Goal: Task Accomplishment & Management: Manage account settings

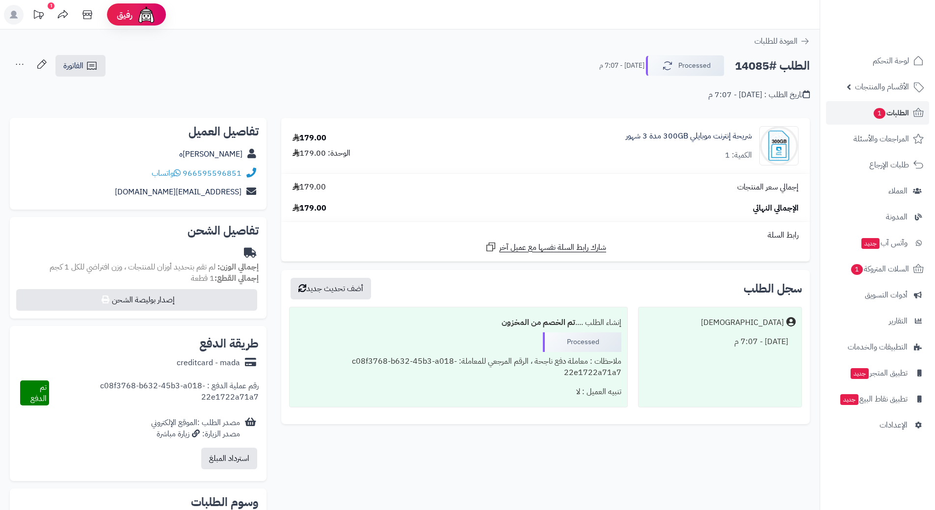
click at [863, 108] on link "الطلبات 1" at bounding box center [877, 113] width 103 height 24
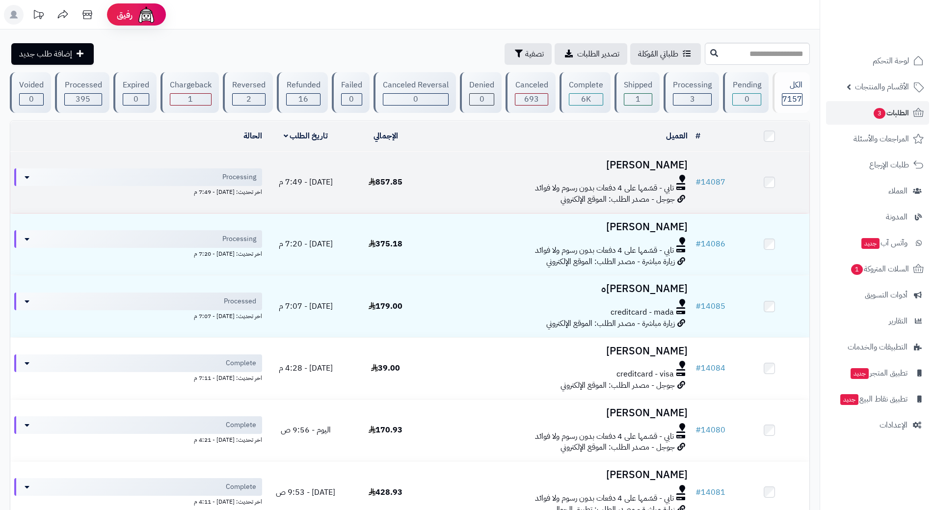
click at [556, 170] on td "أحمد قرادي تابي - قسّمها على 4 دفعات بدون رسوم ولا فوائد جوجل - مصدر الطلب: الم…" at bounding box center [559, 182] width 266 height 61
click at [559, 172] on td "أحمد قرادي تابي - قسّمها على 4 دفعات بدون رسوم ولا فوائد جوجل - مصدر الطلب: الم…" at bounding box center [559, 182] width 266 height 61
click at [488, 163] on h3 "أحمد قرادي" at bounding box center [559, 165] width 258 height 11
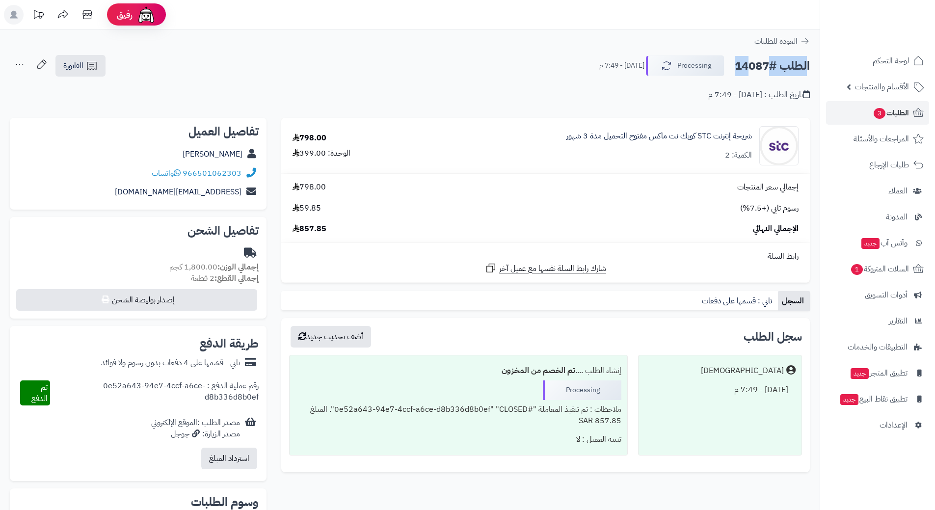
drag, startPoint x: 809, startPoint y: 65, endPoint x: 753, endPoint y: 73, distance: 56.0
click at [741, 70] on h2 "الطلب #14087" at bounding box center [772, 66] width 75 height 20
click at [765, 104] on div "**********" at bounding box center [410, 82] width 820 height 56
drag, startPoint x: 733, startPoint y: 65, endPoint x: 815, endPoint y: 72, distance: 82.3
click at [815, 72] on div "الطلب #14087 Processing اليوم - 7:49 م الفاتورة طباعة الفاتورة إرسال الفاتورة إ…" at bounding box center [410, 77] width 820 height 46
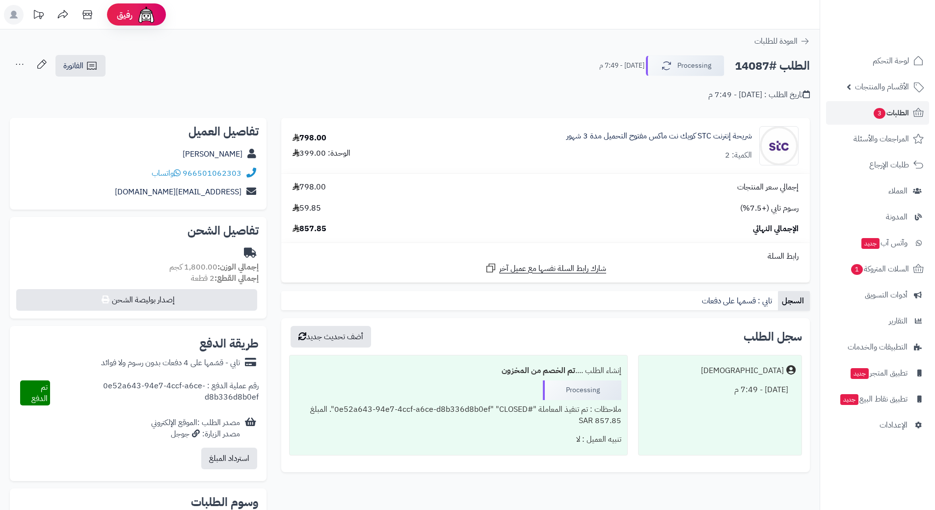
copy h2 "الطلب #14087"
click at [234, 169] on link "966501062303" at bounding box center [212, 173] width 59 height 12
click at [865, 108] on link "الطلبات 3" at bounding box center [877, 113] width 103 height 24
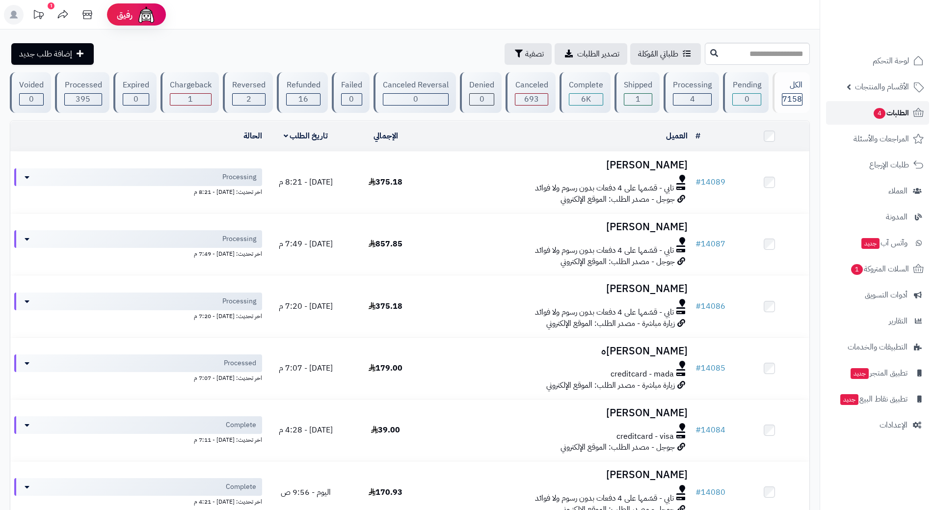
click at [878, 111] on span "4" at bounding box center [879, 113] width 12 height 11
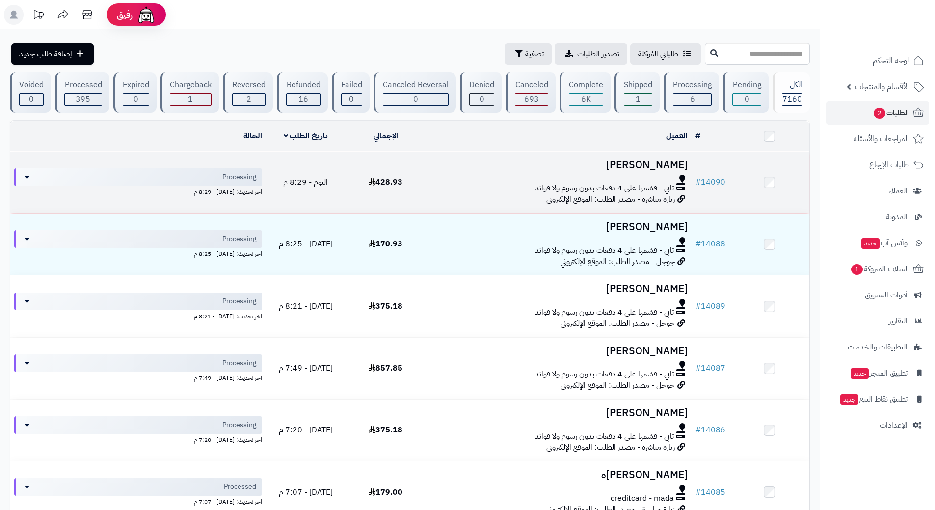
click at [592, 168] on h3 "احمد الأحمد" at bounding box center [559, 165] width 258 height 11
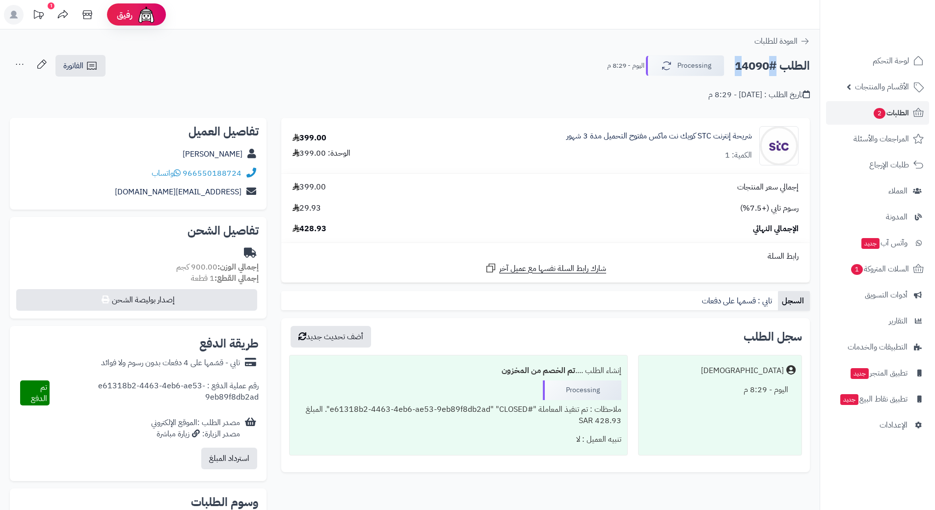
drag, startPoint x: 775, startPoint y: 63, endPoint x: 768, endPoint y: 62, distance: 6.9
click at [768, 62] on h2 "الطلب #14090" at bounding box center [772, 66] width 75 height 20
click at [767, 62] on h2 "الطلب #14090" at bounding box center [772, 66] width 75 height 20
click at [671, 61] on icon "button" at bounding box center [665, 65] width 12 height 12
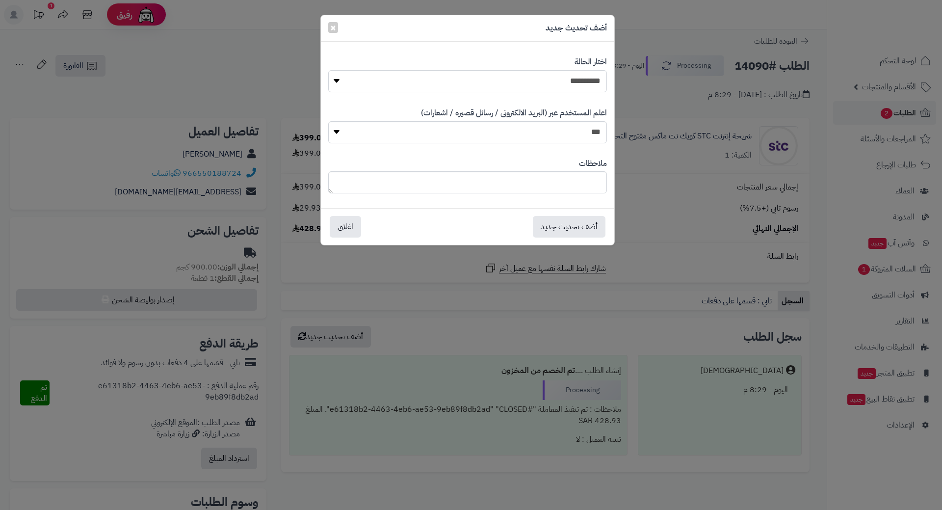
click at [560, 76] on select "**********" at bounding box center [467, 81] width 279 height 22
select select "*"
click at [328, 70] on select "**********" at bounding box center [467, 81] width 279 height 22
click at [589, 223] on button "أضف تحديث جديد" at bounding box center [569, 226] width 73 height 22
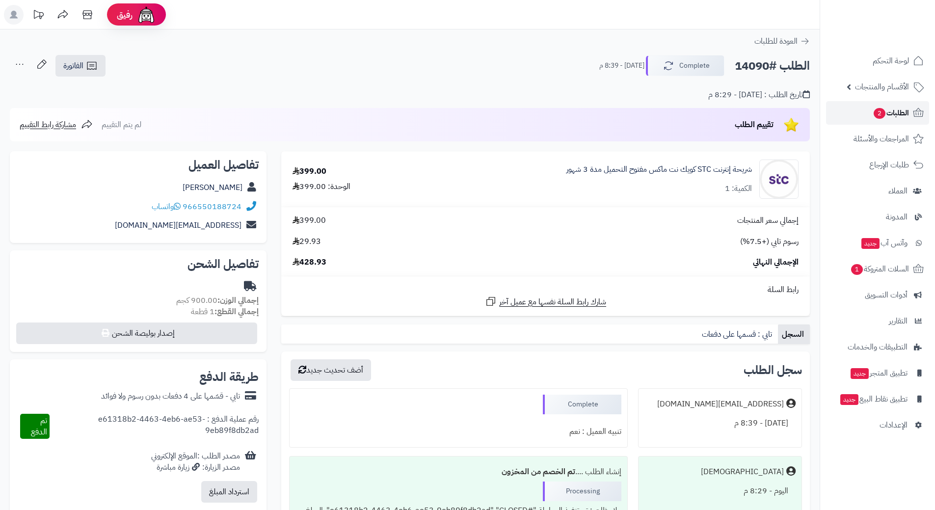
click at [890, 111] on span "الطلبات 2" at bounding box center [891, 113] width 36 height 14
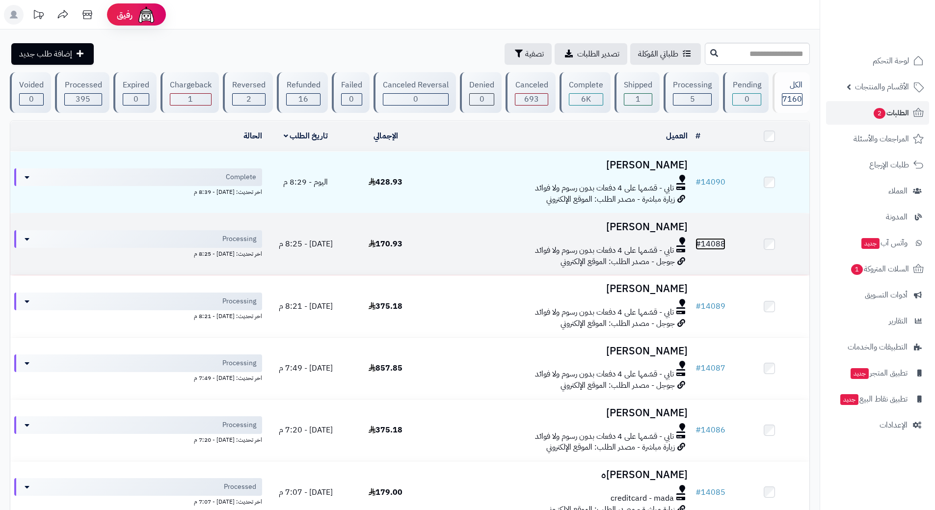
click at [724, 241] on link "# 14088" at bounding box center [711, 244] width 30 height 12
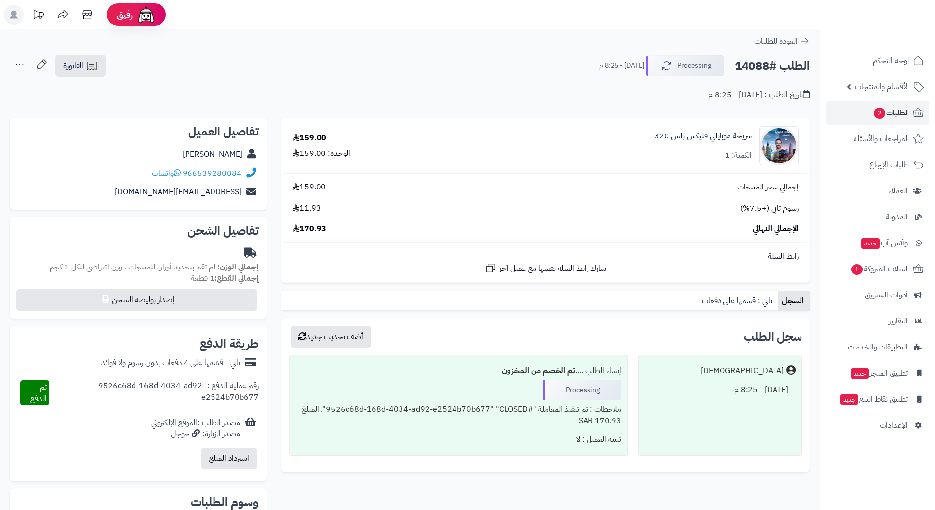
click at [756, 68] on h2 "الطلب #14088" at bounding box center [772, 66] width 75 height 20
copy div "الطلب #14088 Processing"
click at [229, 174] on link "966539280084" at bounding box center [212, 173] width 59 height 12
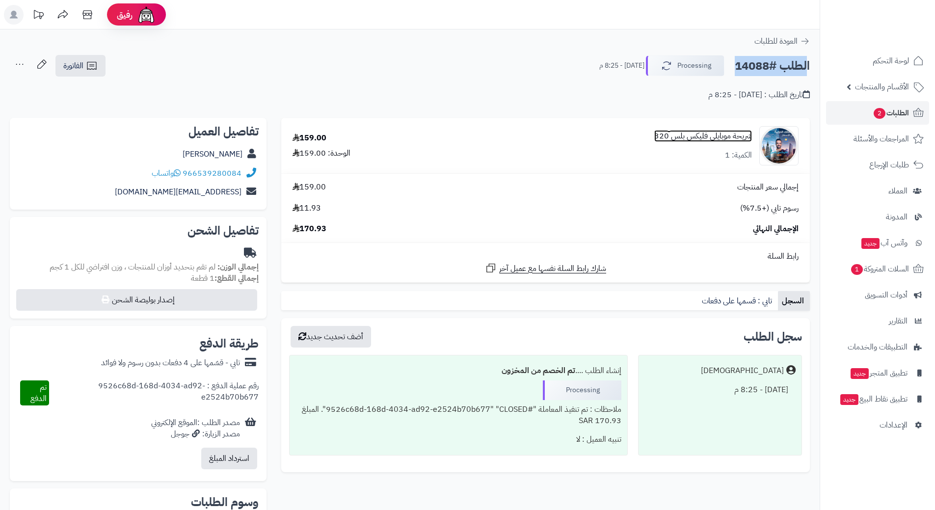
click at [721, 134] on link "شريحة موبايلي فليكس بلس 320" at bounding box center [703, 136] width 98 height 11
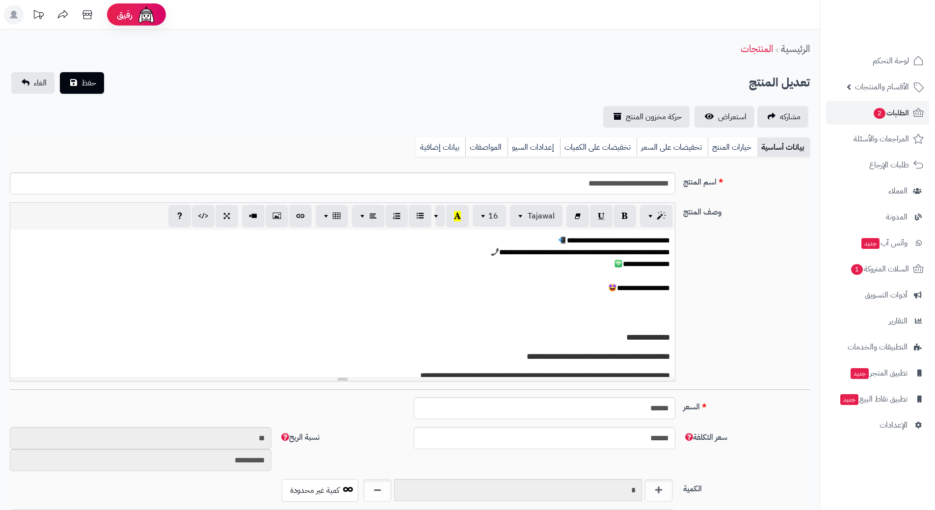
scroll to position [854, 0]
click at [636, 182] on input "**********" at bounding box center [343, 183] width 666 height 22
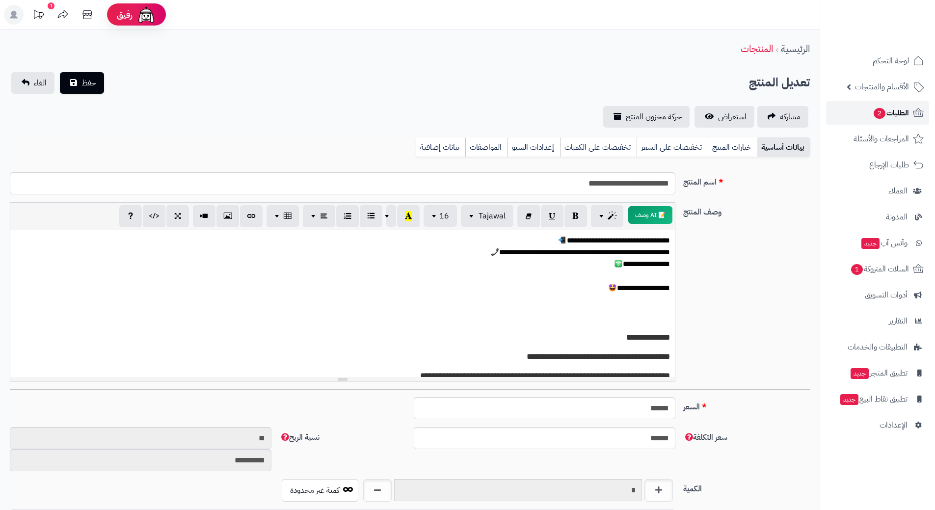
click at [903, 113] on span "الطلبات 2" at bounding box center [891, 113] width 36 height 14
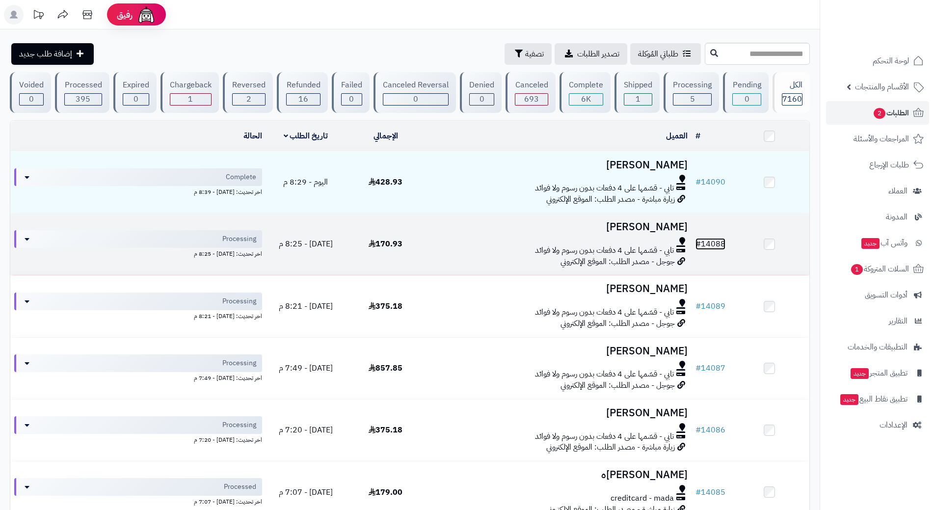
click at [713, 245] on link "# 14088" at bounding box center [711, 244] width 30 height 12
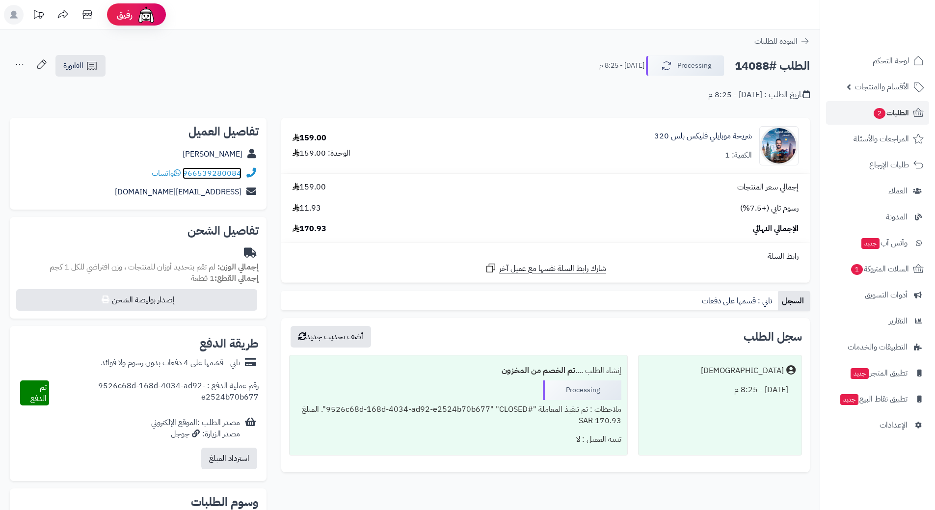
click at [219, 171] on link "966539280084" at bounding box center [212, 173] width 59 height 12
click at [891, 109] on span "الطلبات 2" at bounding box center [891, 113] width 36 height 14
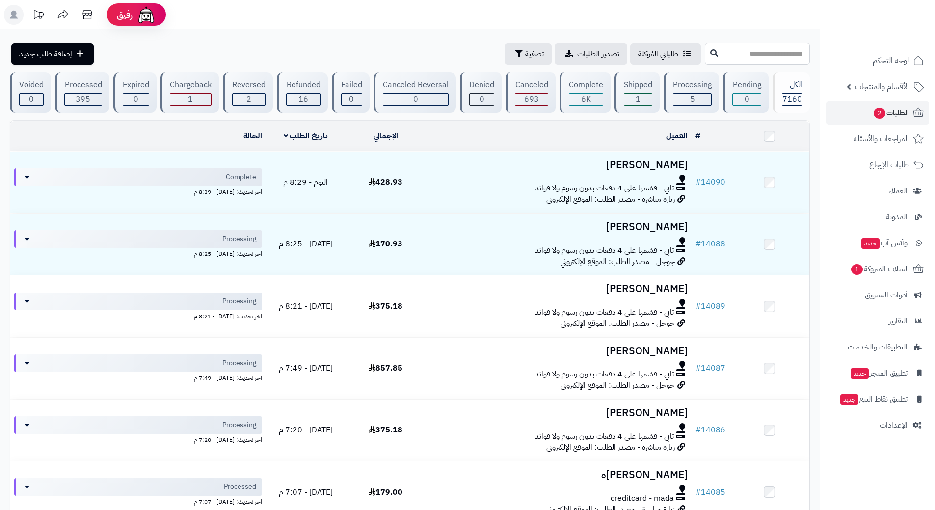
click at [731, 52] on input "text" at bounding box center [757, 54] width 105 height 22
type input "*****"
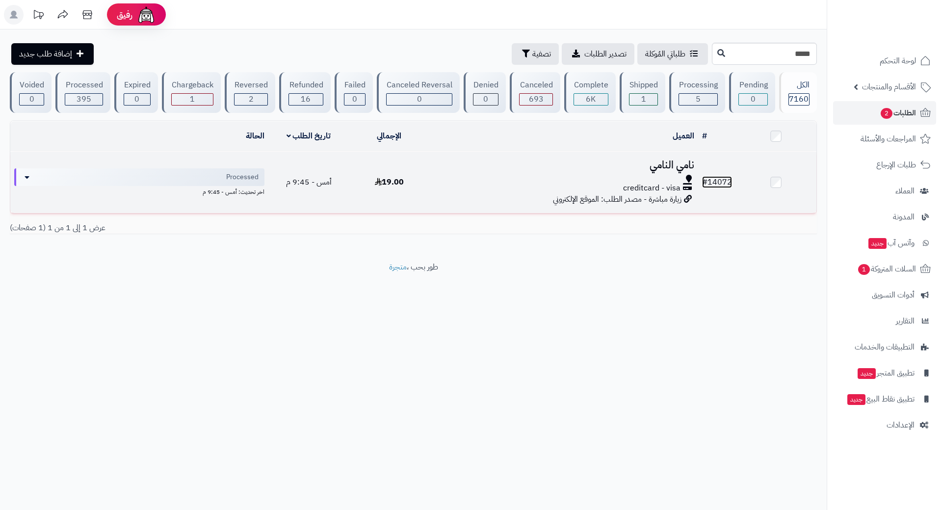
click at [722, 178] on link "# 14072" at bounding box center [717, 182] width 30 height 12
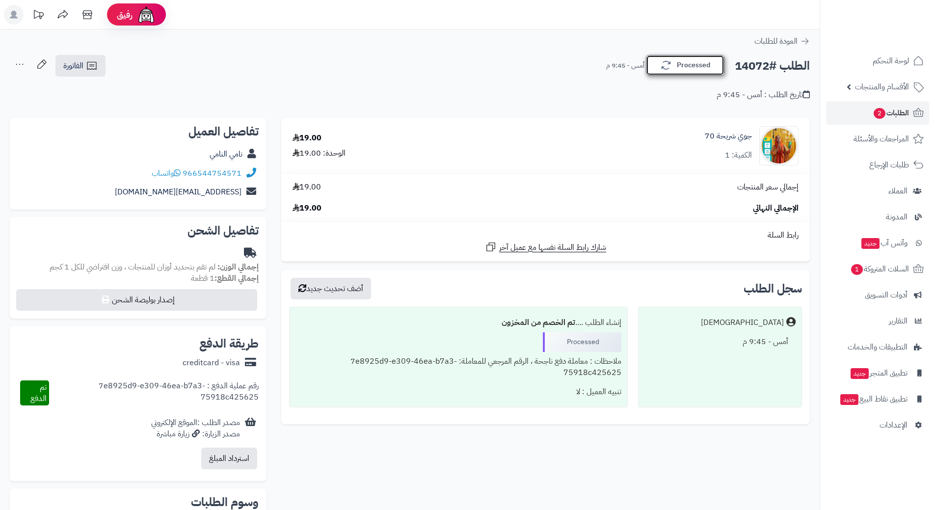
click at [710, 64] on button "Processed" at bounding box center [685, 65] width 79 height 21
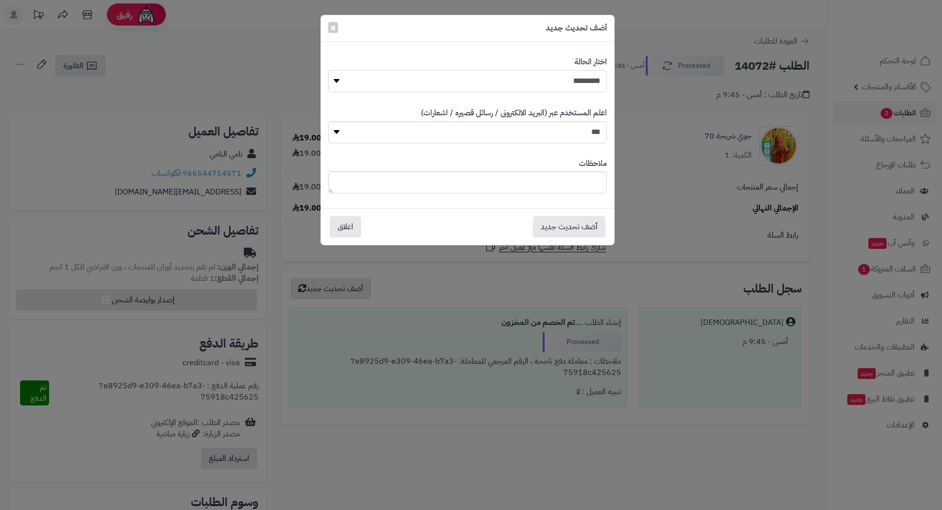
click at [569, 76] on select "**********" at bounding box center [467, 81] width 279 height 22
select select "*"
click at [328, 70] on select "**********" at bounding box center [467, 81] width 279 height 22
click at [573, 219] on button "أضف تحديث جديد" at bounding box center [569, 226] width 73 height 22
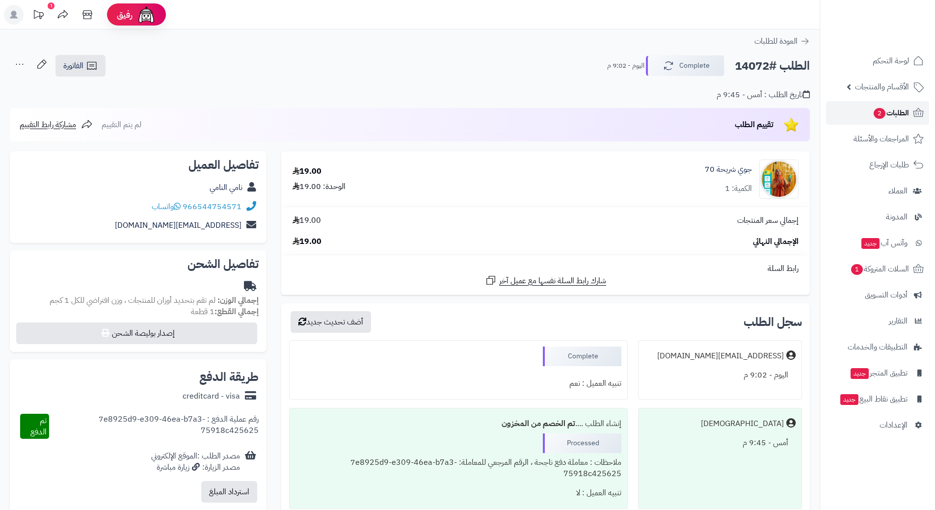
click at [887, 111] on span "الطلبات 2" at bounding box center [891, 113] width 36 height 14
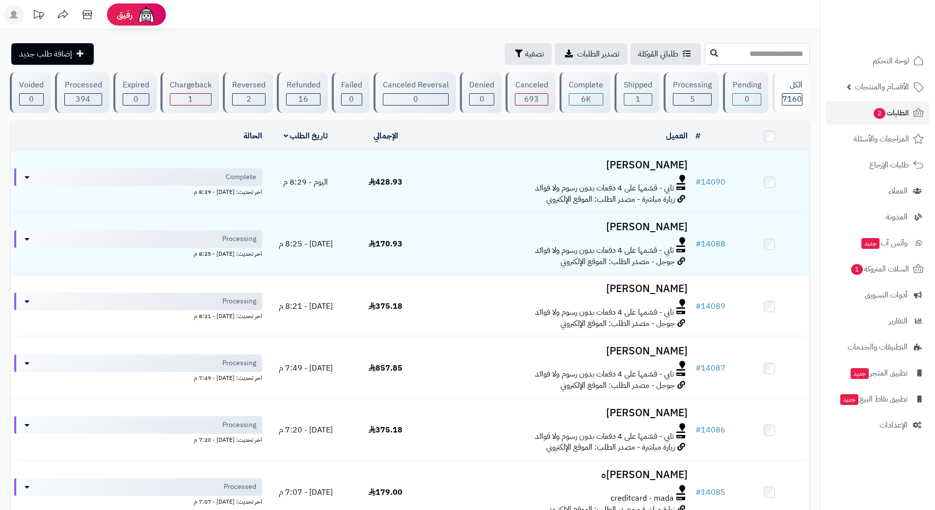
click at [718, 53] on input "text" at bounding box center [757, 54] width 105 height 22
type input "*****"
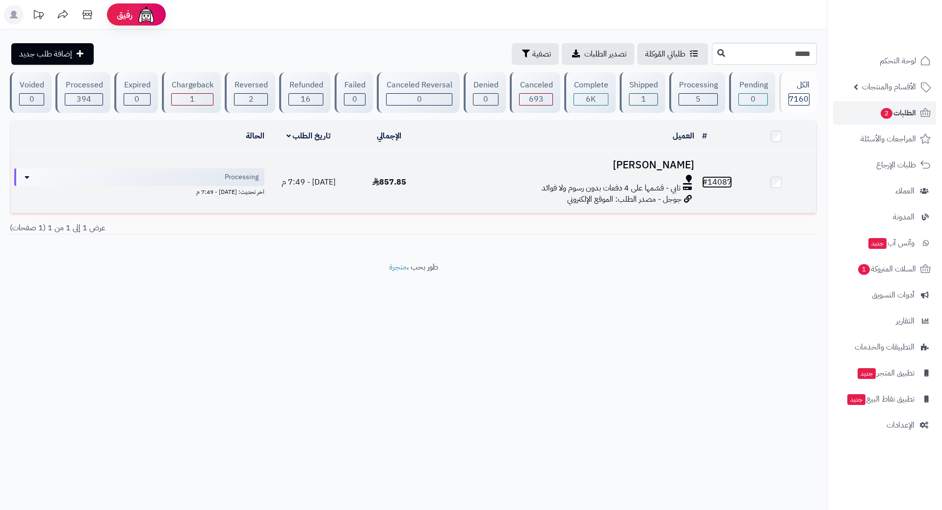
click at [723, 177] on link "# 14087" at bounding box center [717, 182] width 30 height 12
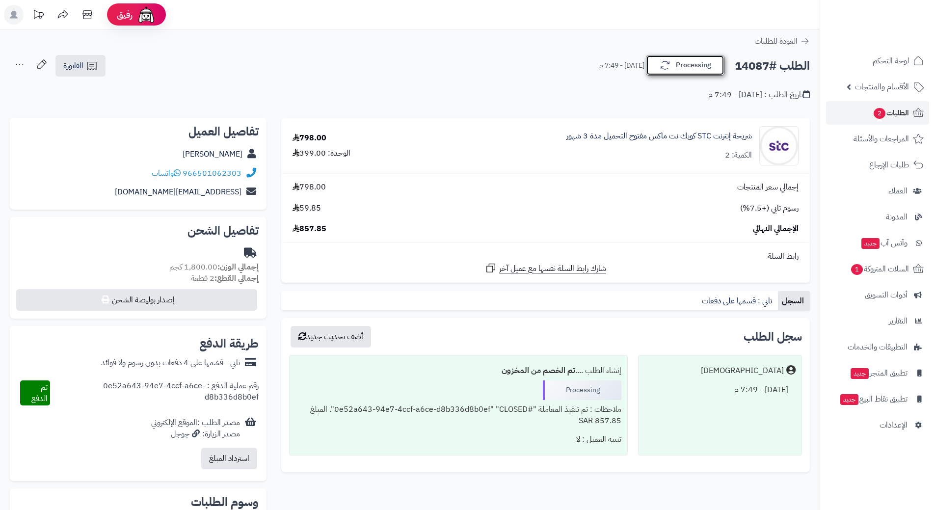
click at [697, 61] on button "Processing" at bounding box center [685, 65] width 79 height 21
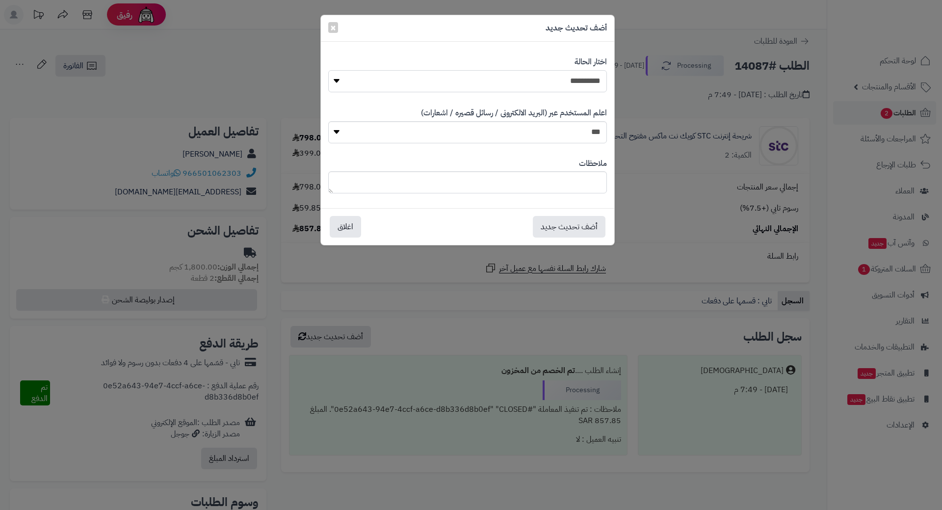
click at [572, 79] on select "**********" at bounding box center [467, 81] width 279 height 22
select select "*"
click at [328, 70] on select "**********" at bounding box center [467, 81] width 279 height 22
click at [580, 224] on button "أضف تحديث جديد" at bounding box center [569, 226] width 73 height 22
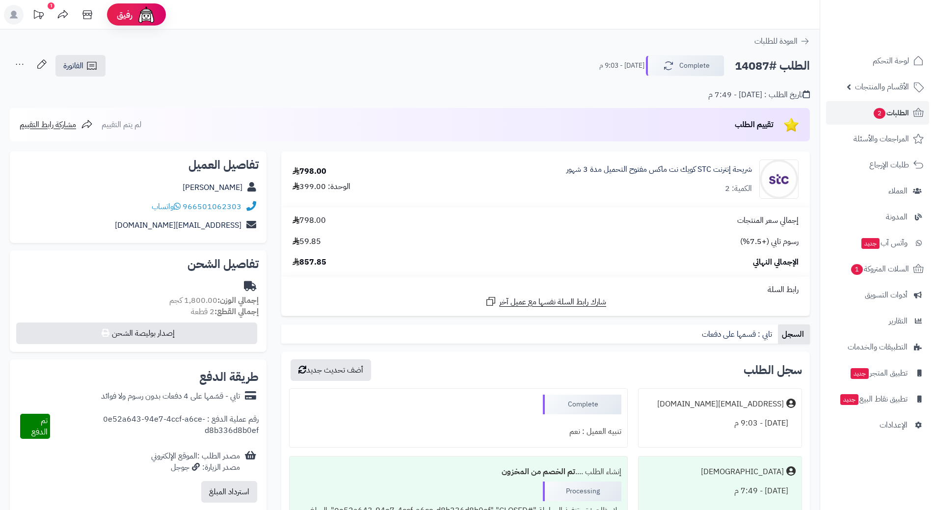
click at [747, 63] on h2 "الطلب #14087" at bounding box center [772, 66] width 75 height 20
copy h2 "14087"
click at [889, 111] on span "الطلبات 2" at bounding box center [891, 113] width 36 height 14
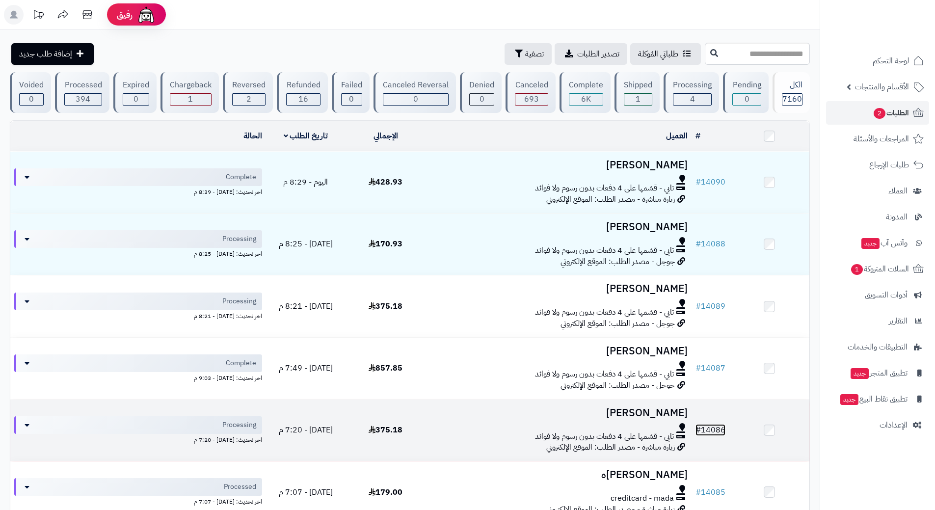
click at [715, 425] on link "# 14086" at bounding box center [711, 430] width 30 height 12
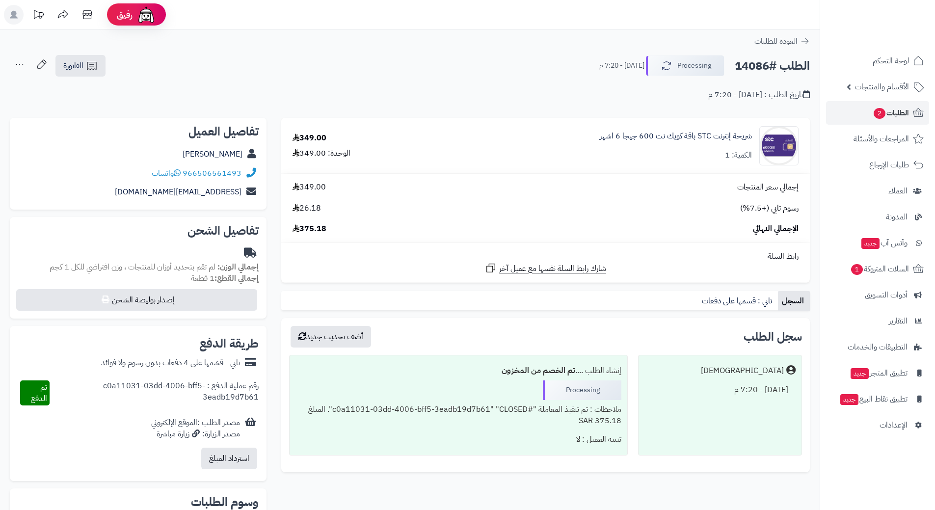
click at [775, 68] on h2 "الطلب #14086" at bounding box center [772, 66] width 75 height 20
copy div "الطلب #14086 Processing"
click at [226, 173] on link "966506561493" at bounding box center [212, 173] width 59 height 12
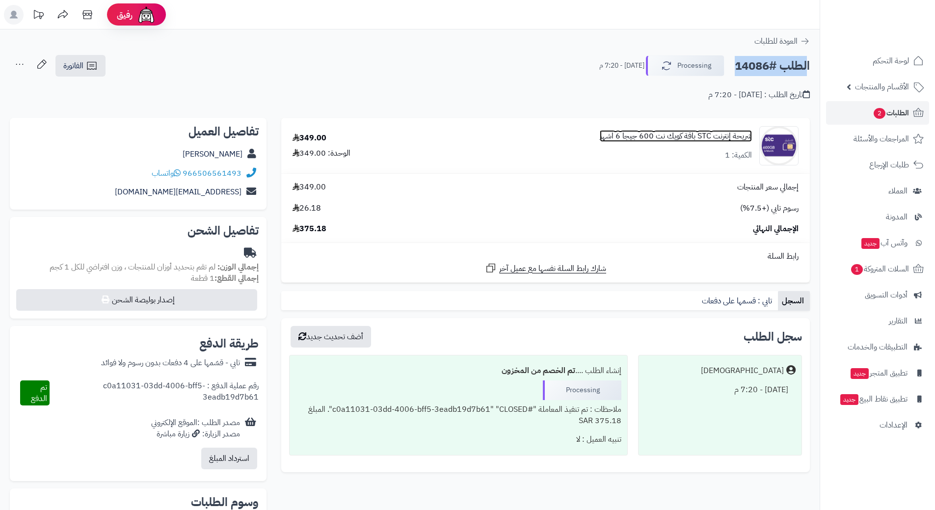
click at [724, 136] on link "شريحة إنترنت STC باقة كويك نت 600 جيجا 6 اشهر" at bounding box center [676, 136] width 152 height 11
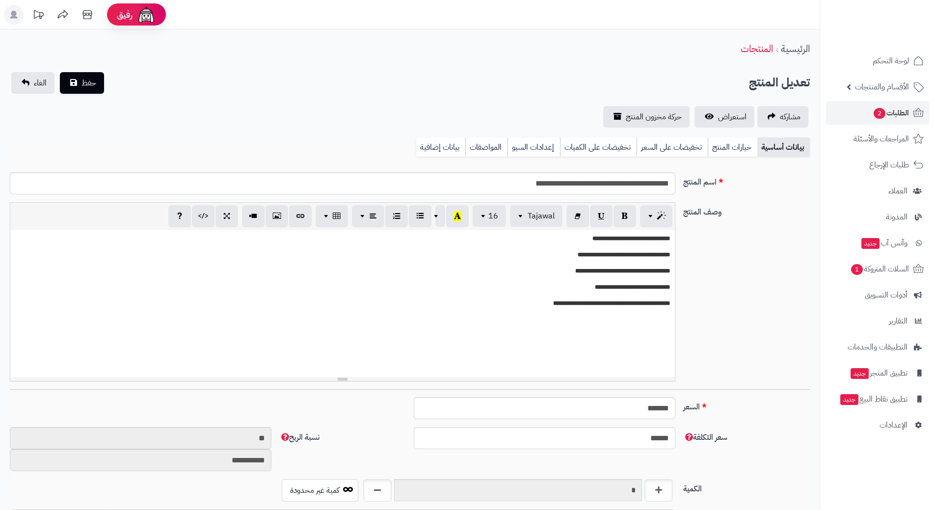
scroll to position [854, 0]
click at [612, 182] on input "**********" at bounding box center [343, 183] width 666 height 22
click at [611, 182] on input "**********" at bounding box center [343, 183] width 666 height 22
click at [611, 183] on input "**********" at bounding box center [343, 183] width 666 height 22
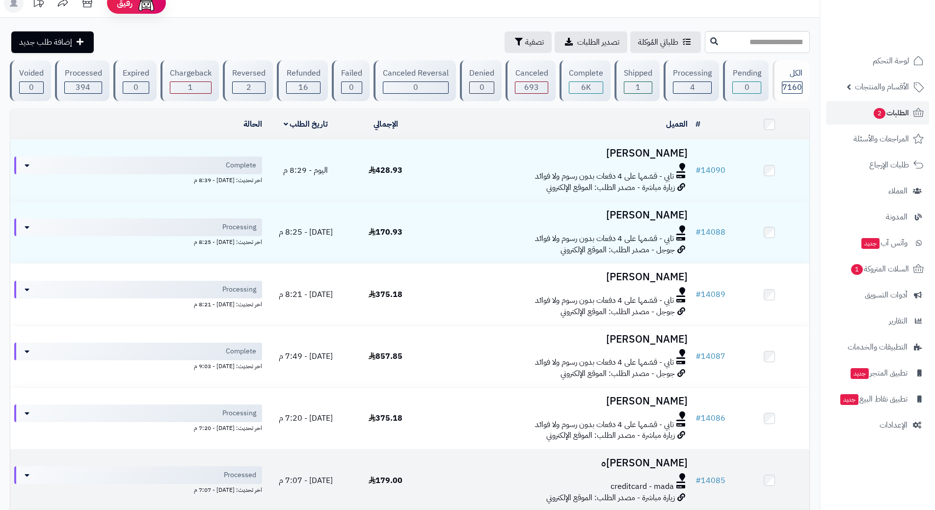
scroll to position [49, 0]
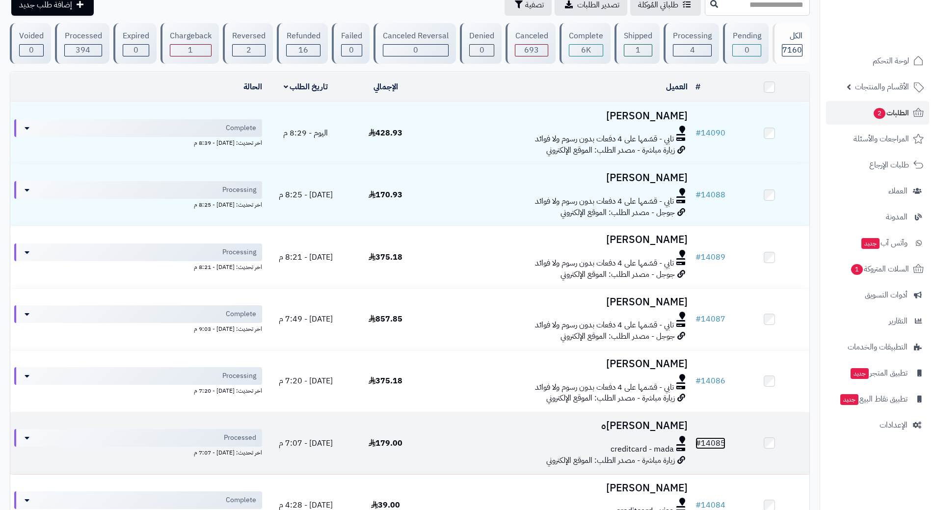
click at [715, 438] on link "# 14085" at bounding box center [711, 443] width 30 height 12
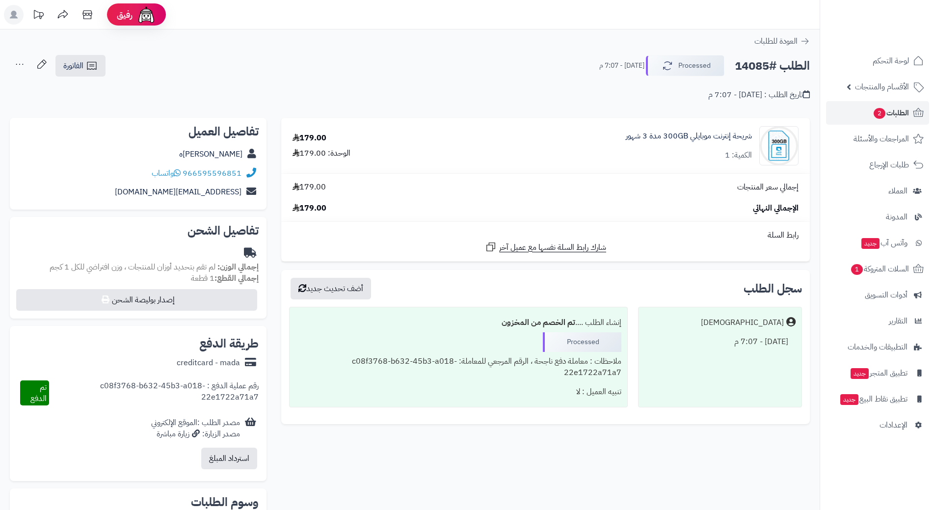
click at [782, 67] on h2 "الطلب #14085" at bounding box center [772, 66] width 75 height 20
copy div "الطلب #14085 Processed"
click at [235, 169] on link "966595596851" at bounding box center [212, 173] width 59 height 12
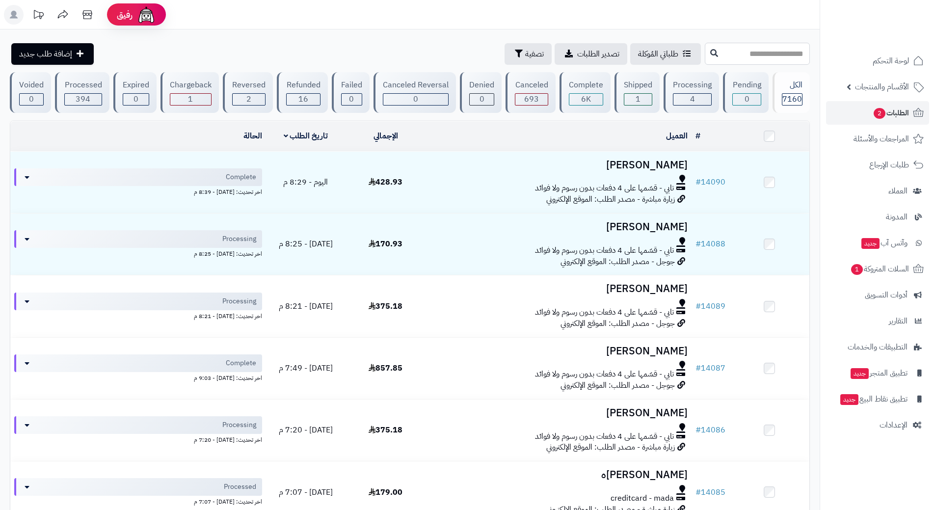
paste input "*****"
type input "*****"
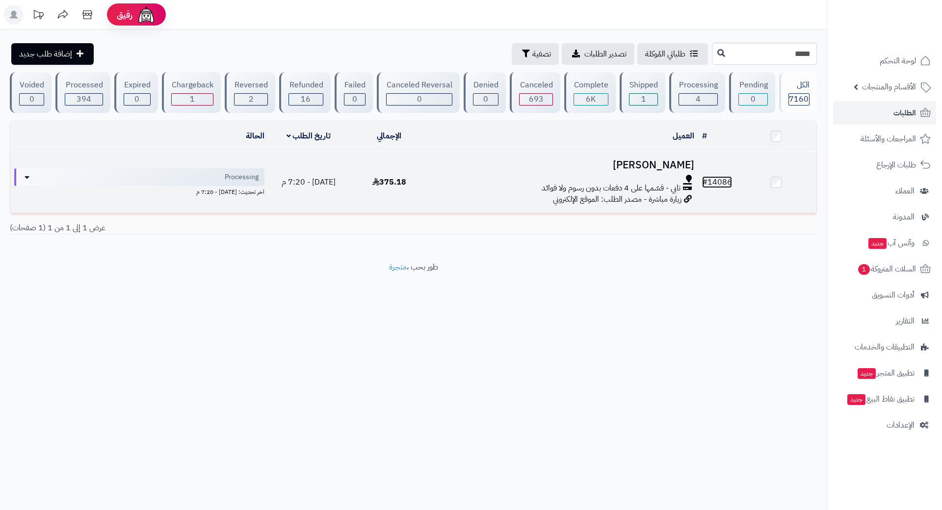
click at [723, 176] on link "# 14086" at bounding box center [717, 182] width 30 height 12
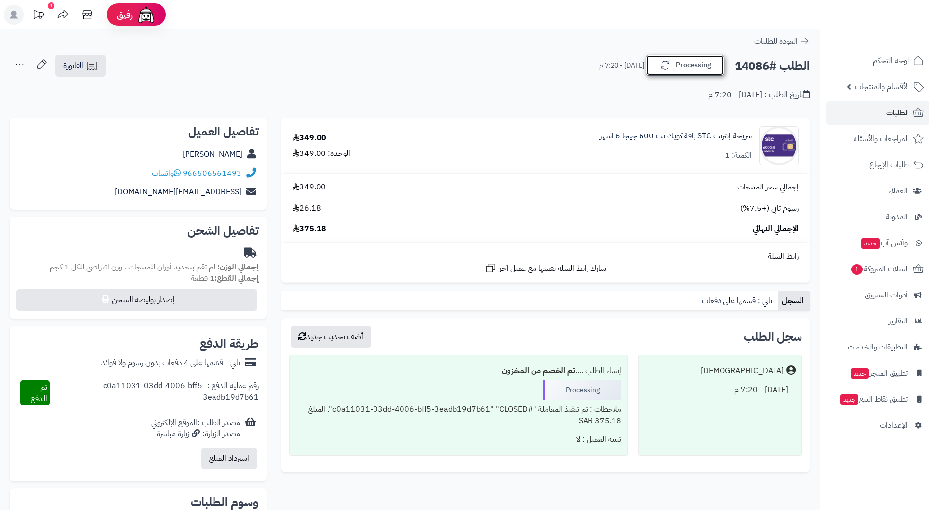
click at [699, 67] on button "Processing" at bounding box center [685, 65] width 79 height 21
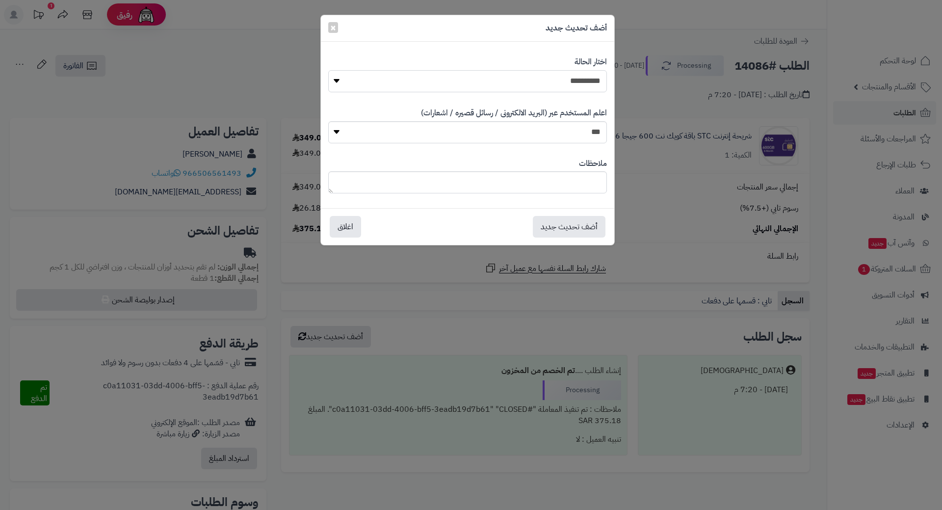
click at [592, 75] on select "**********" at bounding box center [467, 81] width 279 height 22
select select "*"
click at [328, 70] on select "**********" at bounding box center [467, 81] width 279 height 22
click at [568, 221] on button "أضف تحديث جديد" at bounding box center [569, 226] width 73 height 22
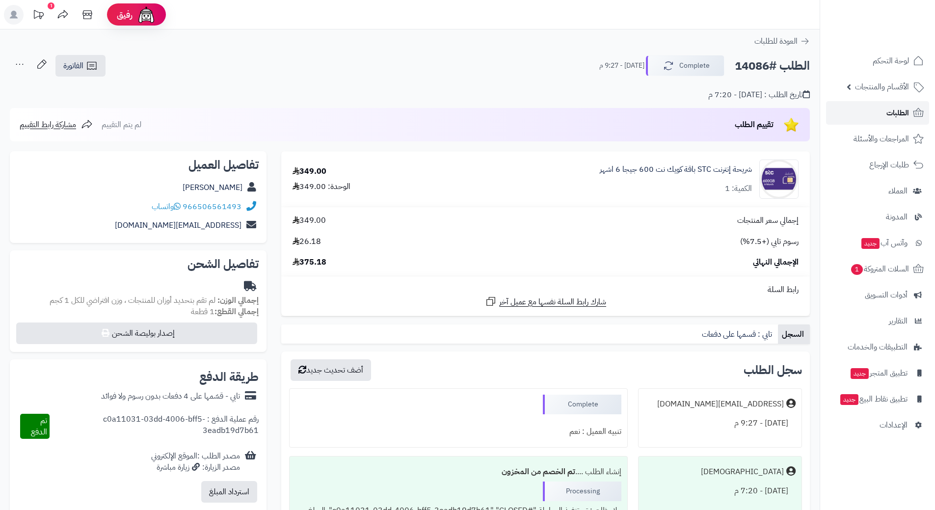
click at [902, 111] on span "الطلبات" at bounding box center [898, 113] width 23 height 14
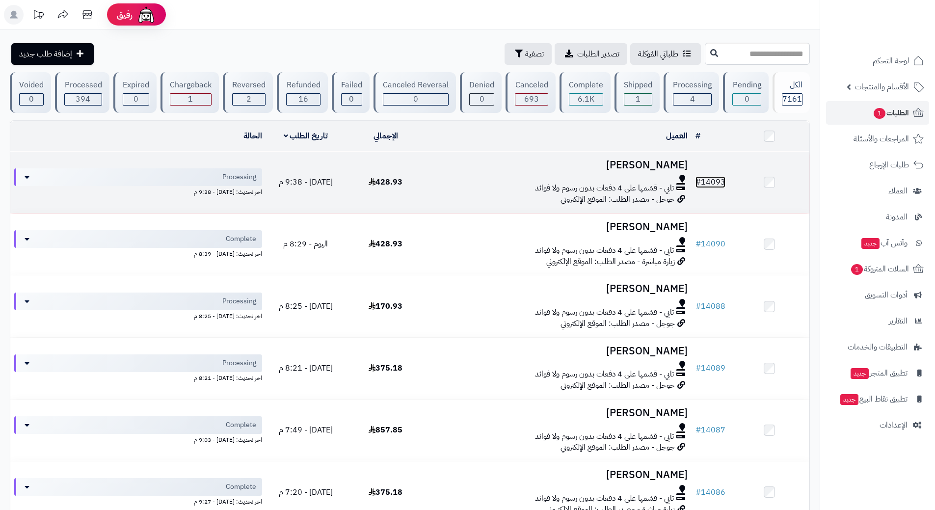
click at [723, 183] on link "# 14093" at bounding box center [711, 182] width 30 height 12
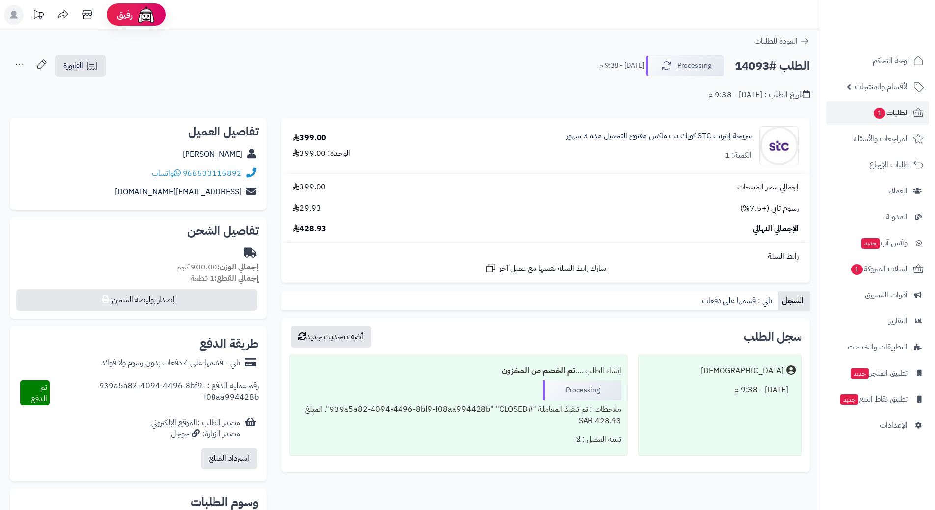
click at [776, 68] on h2 "الطلب #14093" at bounding box center [772, 66] width 75 height 20
copy div "الطلب #14093 Processing"
click at [222, 170] on link "966533115892" at bounding box center [212, 173] width 59 height 12
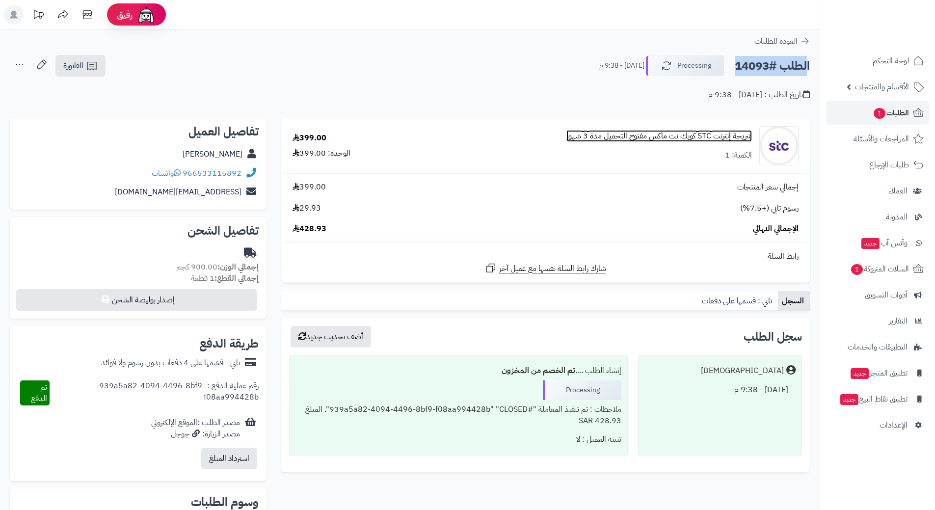
click at [654, 132] on link "شريحة إنترنت STC كويك نت ماكس مفتوح التحميل مدة 3 شهور" at bounding box center [659, 136] width 186 height 11
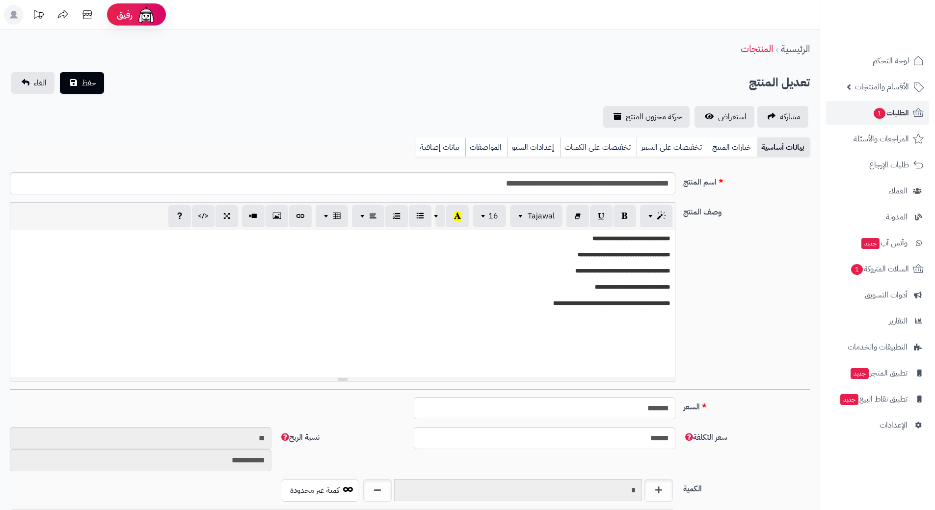
scroll to position [854, 0]
click at [618, 183] on input "**********" at bounding box center [343, 183] width 666 height 22
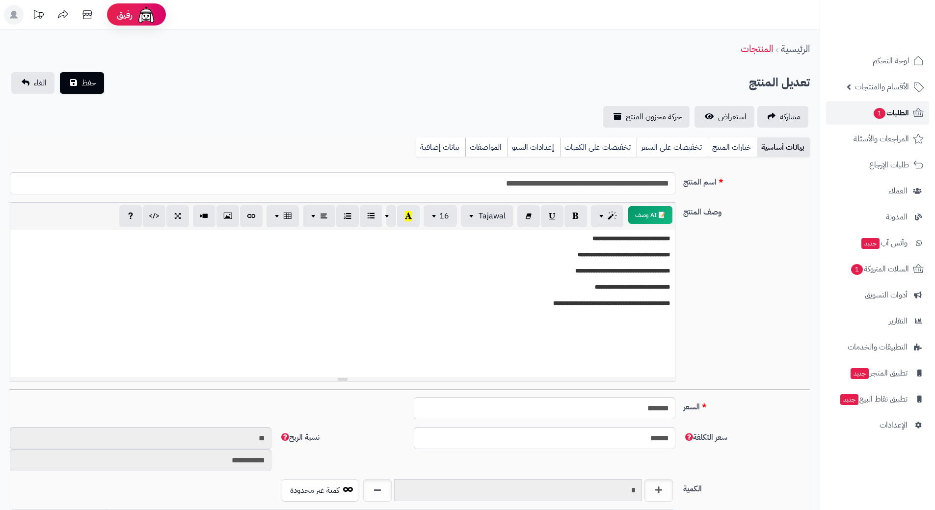
click at [900, 111] on span "الطلبات 1" at bounding box center [891, 113] width 36 height 14
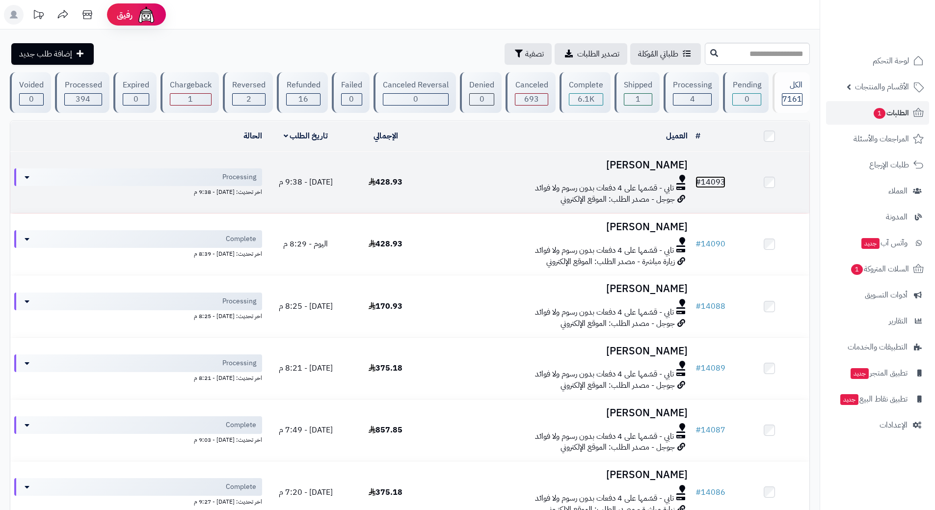
click at [723, 178] on link "# 14093" at bounding box center [711, 182] width 30 height 12
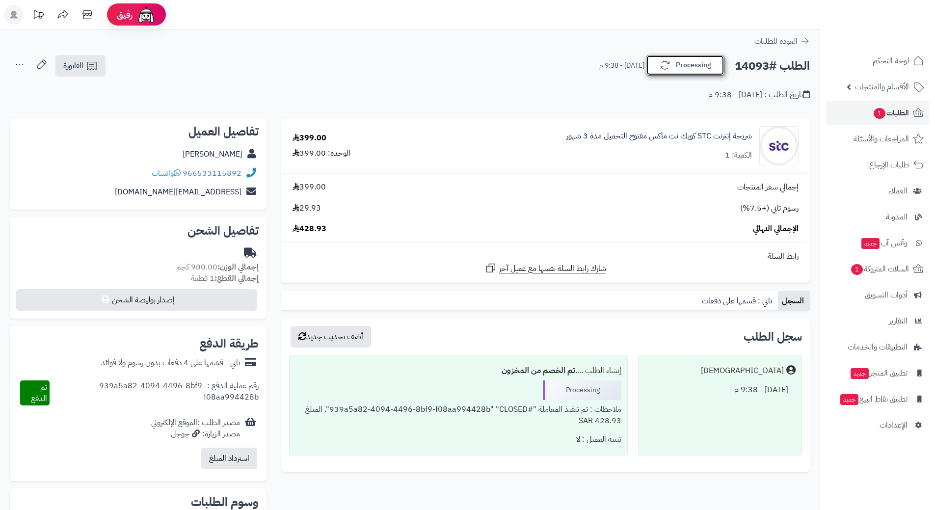
click at [698, 67] on button "Processing" at bounding box center [685, 65] width 79 height 21
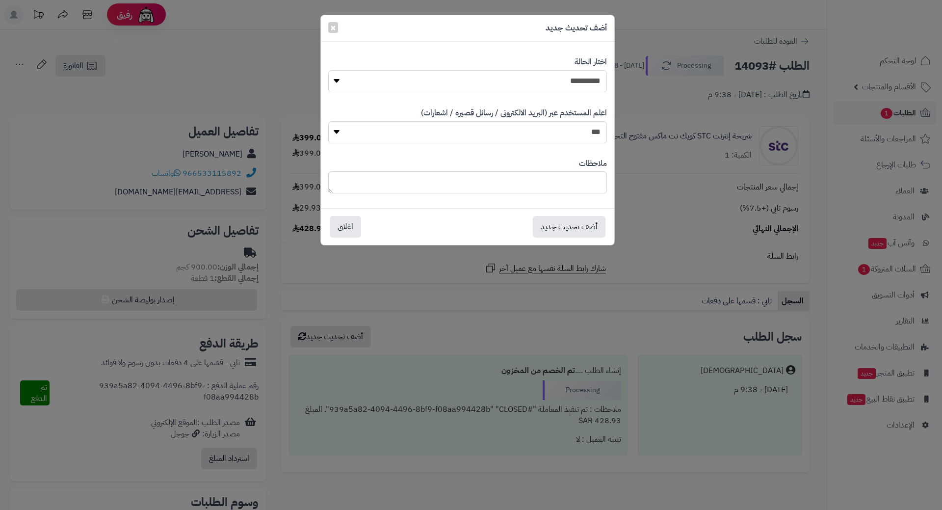
click at [581, 85] on select "**********" at bounding box center [467, 81] width 279 height 22
select select "*"
click at [328, 70] on select "**********" at bounding box center [467, 81] width 279 height 22
click at [573, 229] on button "أضف تحديث جديد" at bounding box center [569, 226] width 73 height 22
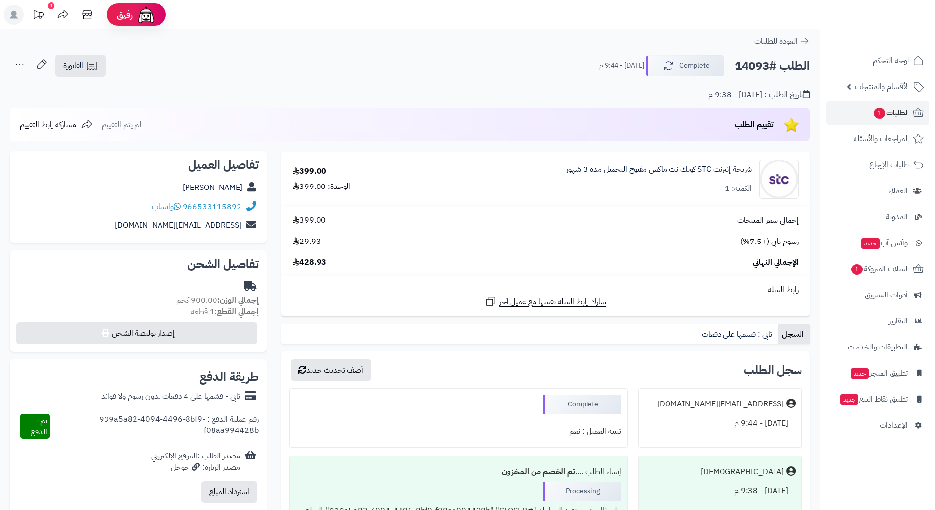
click at [758, 66] on h2 "الطلب #14093" at bounding box center [772, 66] width 75 height 20
copy h2 "14093"
click at [896, 113] on span "الطلبات 1" at bounding box center [891, 113] width 36 height 14
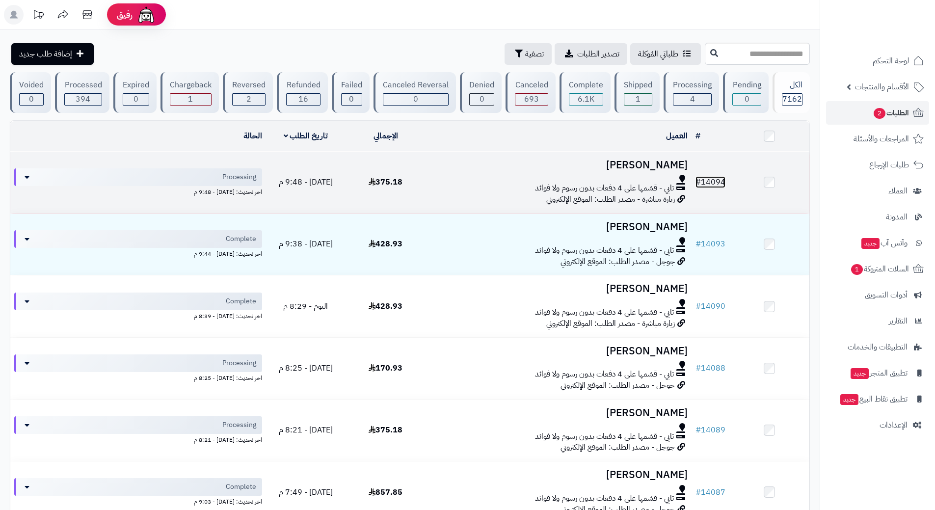
click at [718, 178] on link "# 14094" at bounding box center [711, 182] width 30 height 12
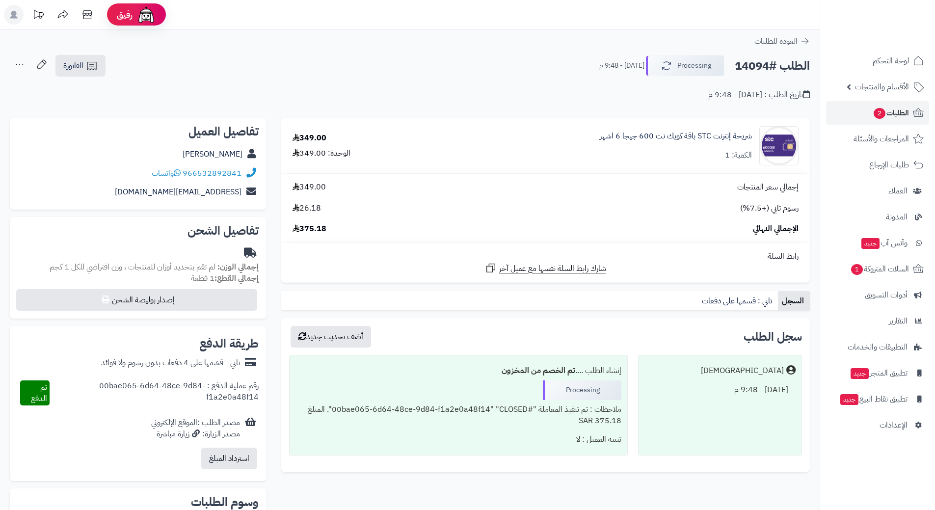
click at [755, 67] on h2 "الطلب #14094" at bounding box center [772, 66] width 75 height 20
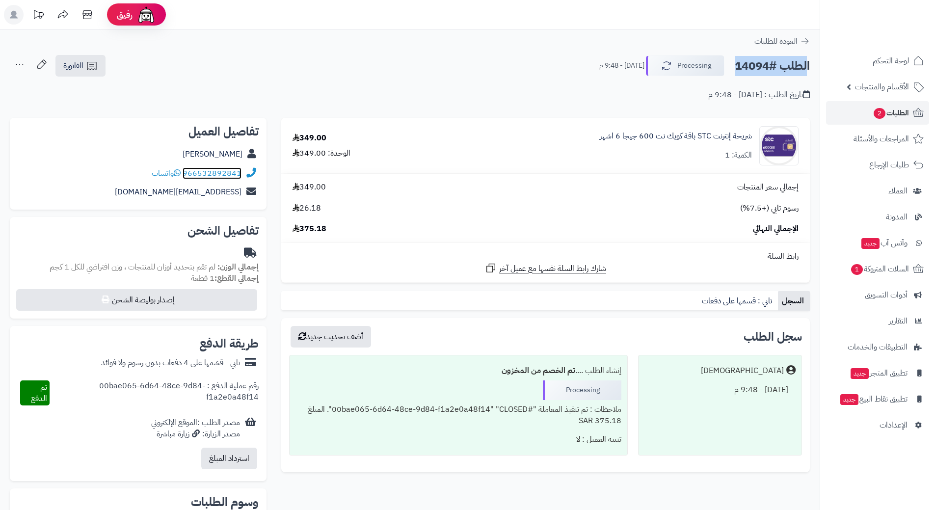
click at [232, 170] on link "966532892841" at bounding box center [212, 173] width 59 height 12
click at [694, 132] on link "شريحة إنترنت STC باقة كويك نت 600 جيجا 6 اشهر" at bounding box center [676, 136] width 152 height 11
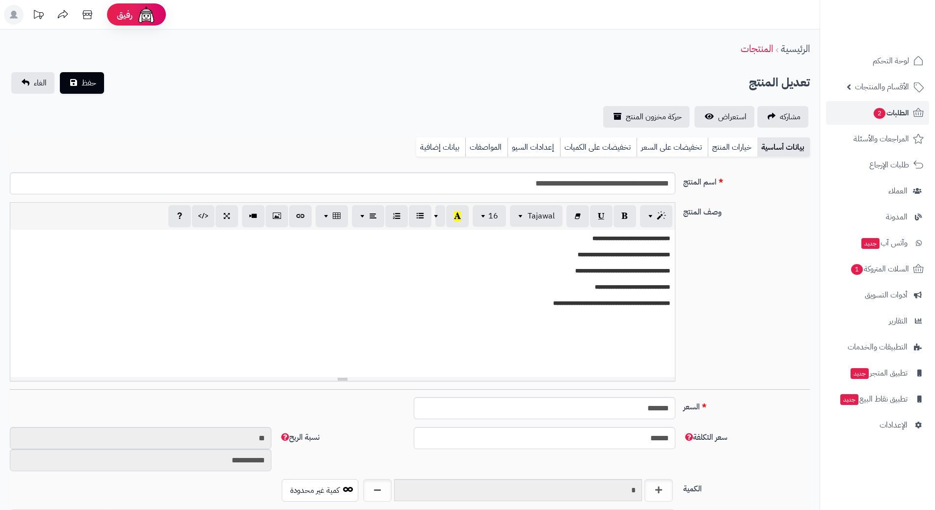
drag, startPoint x: 0, startPoint y: 0, endPoint x: 615, endPoint y: 178, distance: 640.4
click at [615, 178] on input "**********" at bounding box center [343, 183] width 666 height 22
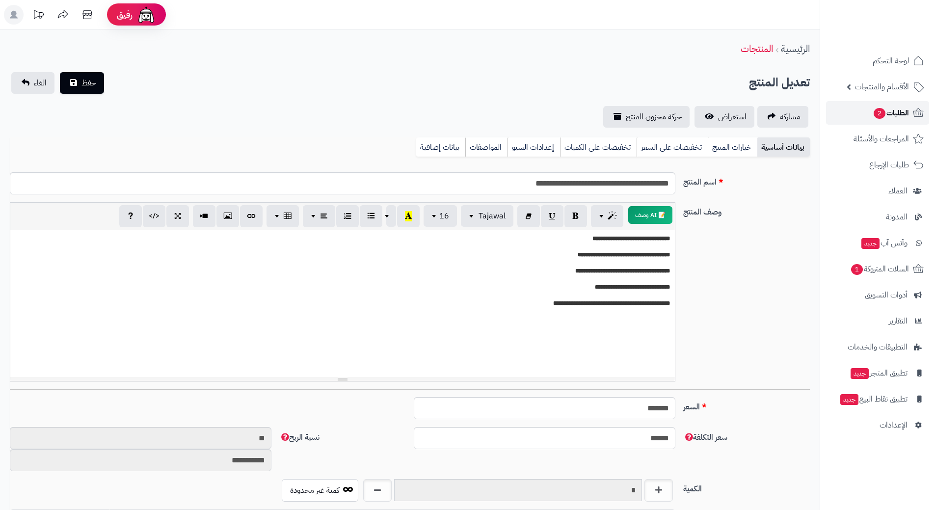
click at [888, 113] on span "الطلبات 2" at bounding box center [891, 113] width 36 height 14
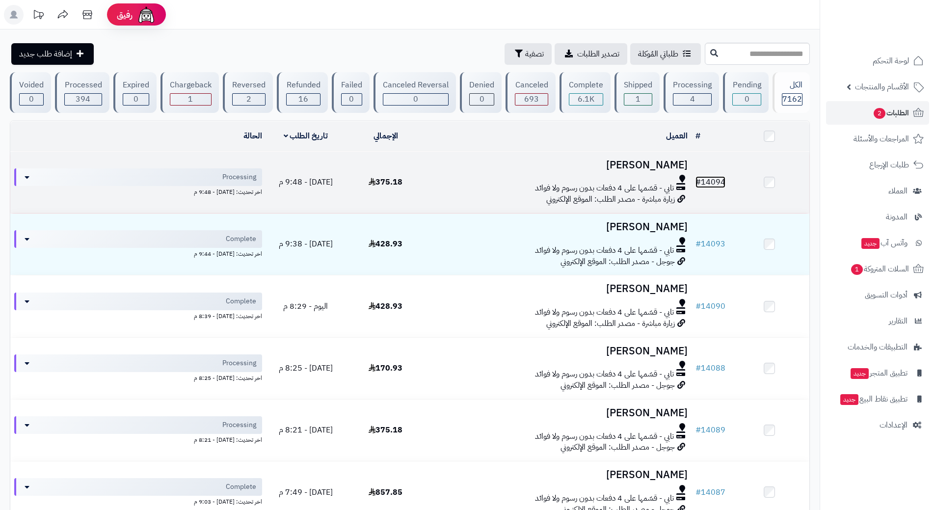
click at [721, 176] on link "# 14094" at bounding box center [711, 182] width 30 height 12
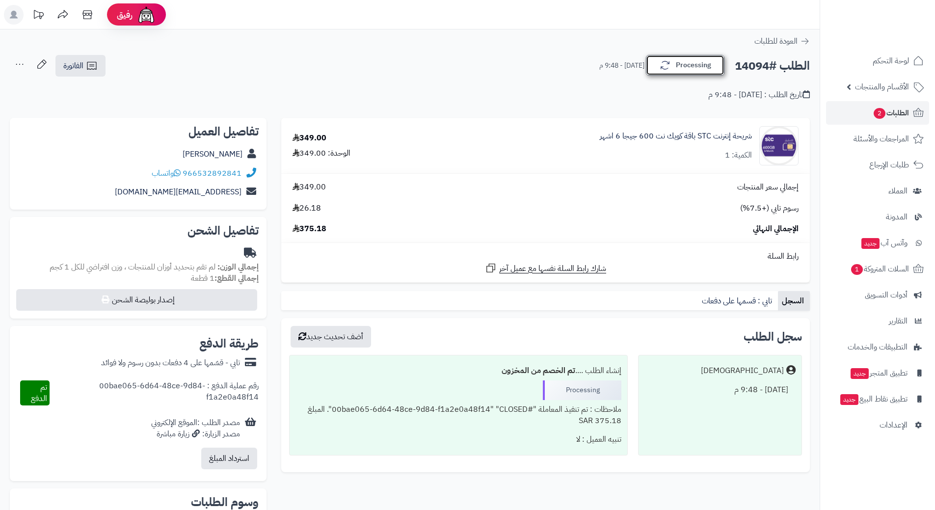
click at [701, 68] on button "Processing" at bounding box center [685, 65] width 79 height 21
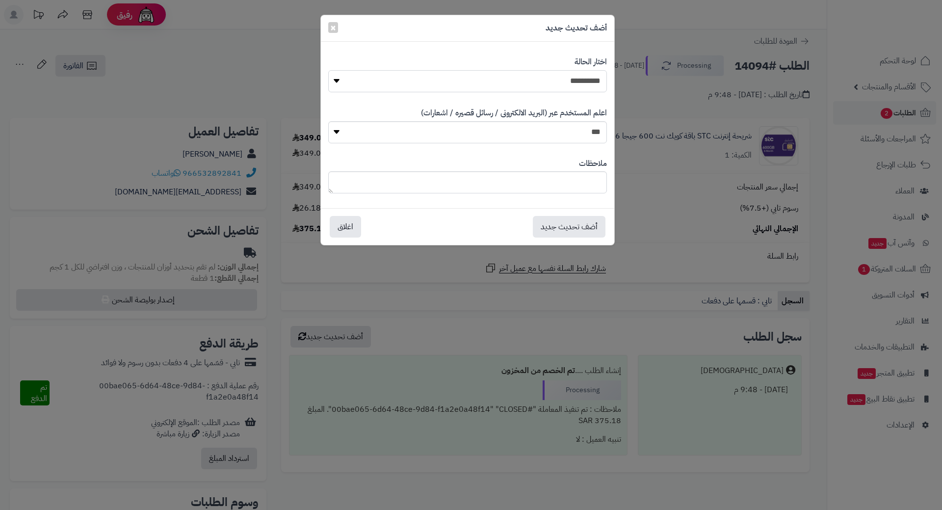
click at [595, 82] on select "**********" at bounding box center [467, 81] width 279 height 22
select select "*"
click at [328, 70] on select "**********" at bounding box center [467, 81] width 279 height 22
click at [593, 224] on button "أضف تحديث جديد" at bounding box center [569, 226] width 73 height 22
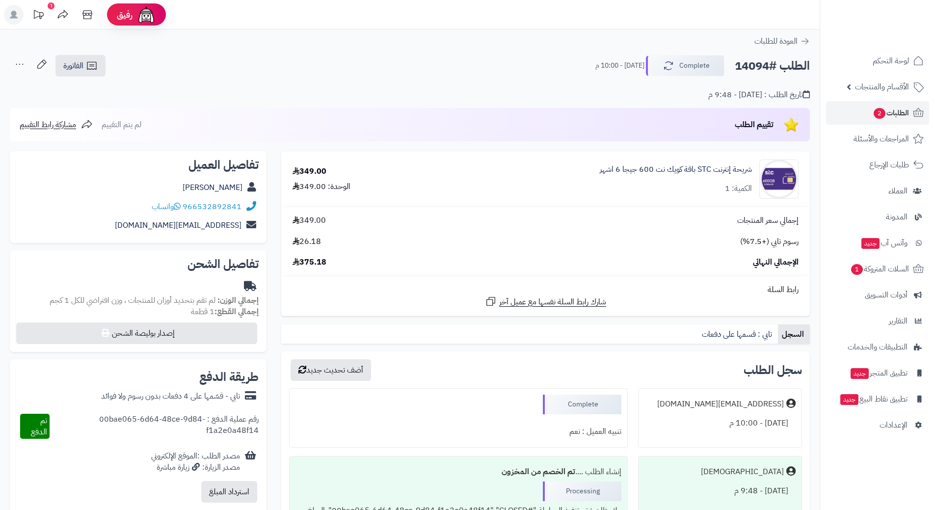
click at [755, 67] on h2 "الطلب #14094" at bounding box center [772, 66] width 75 height 20
copy h2 "14094"
click at [909, 110] on link "الطلبات 2" at bounding box center [877, 113] width 103 height 24
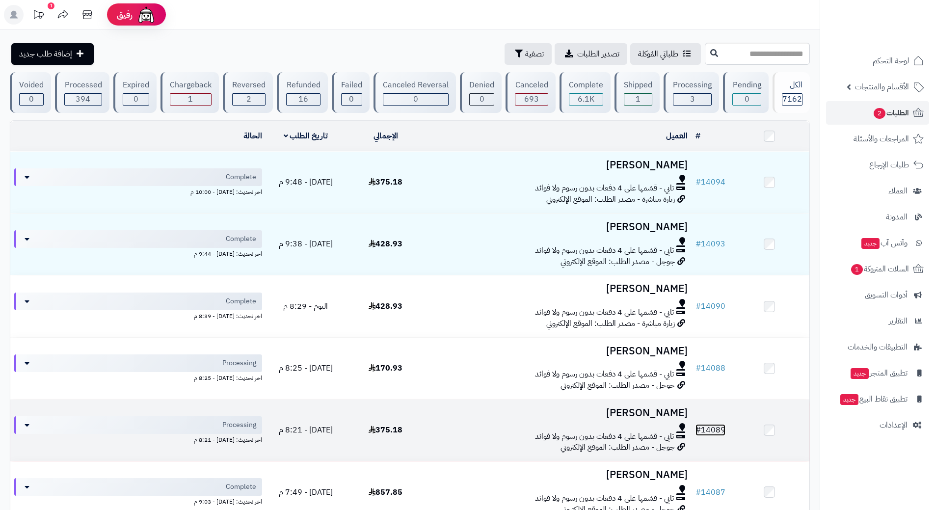
click at [713, 428] on link "# 14089" at bounding box center [711, 430] width 30 height 12
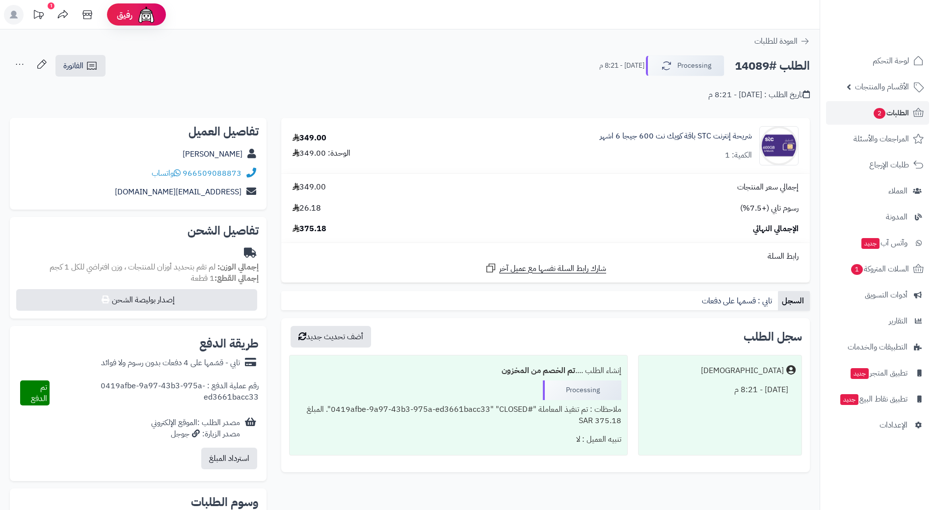
click at [761, 64] on h2 "الطلب #14089" at bounding box center [772, 66] width 75 height 20
copy div "الطلب #14089 Processing"
click at [226, 167] on link "966509088873" at bounding box center [212, 173] width 59 height 12
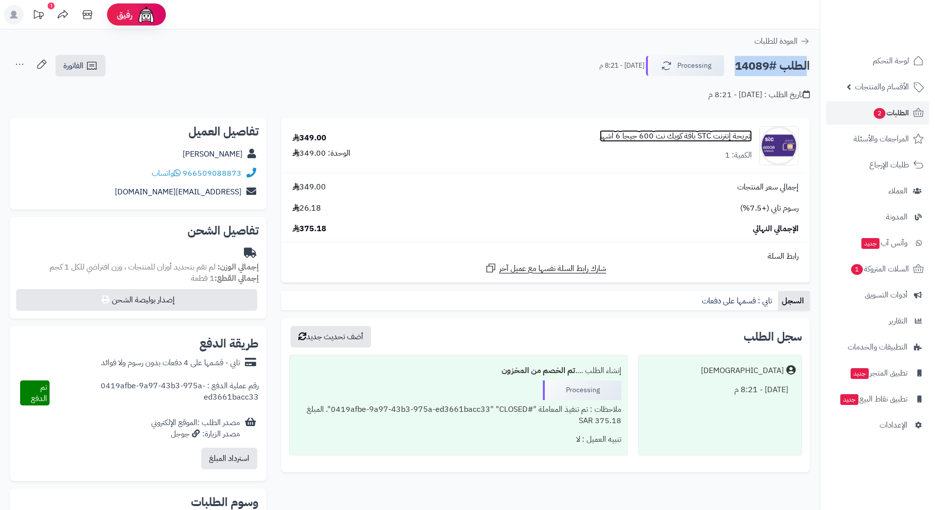
click at [653, 134] on link "شريحة إنترنت STC باقة كويك نت 600 جيجا 6 اشهر" at bounding box center [676, 136] width 152 height 11
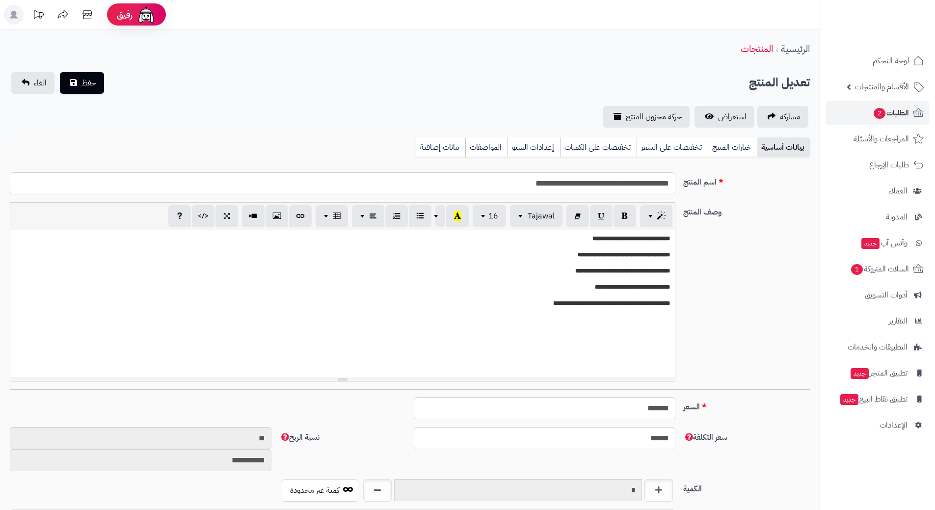
scroll to position [854, 0]
click at [606, 184] on input "**********" at bounding box center [343, 183] width 666 height 22
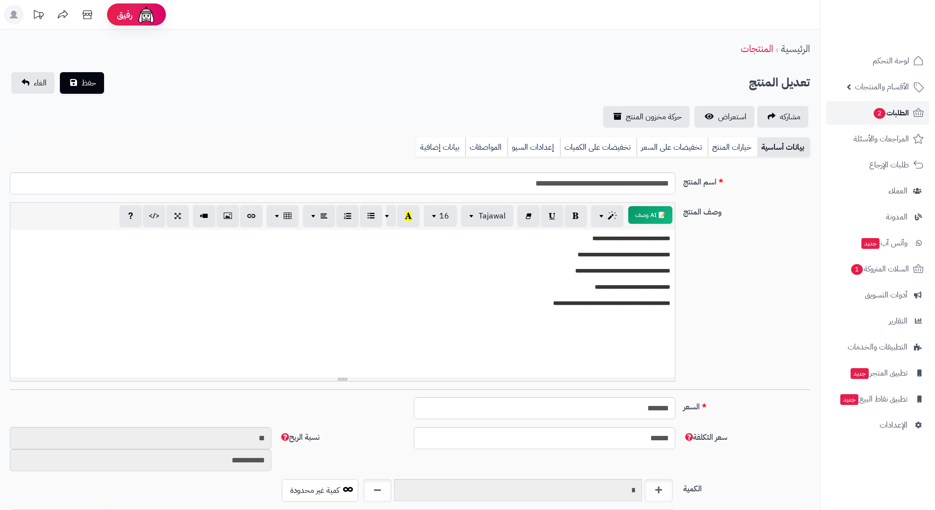
click at [894, 111] on span "الطلبات 2" at bounding box center [891, 113] width 36 height 14
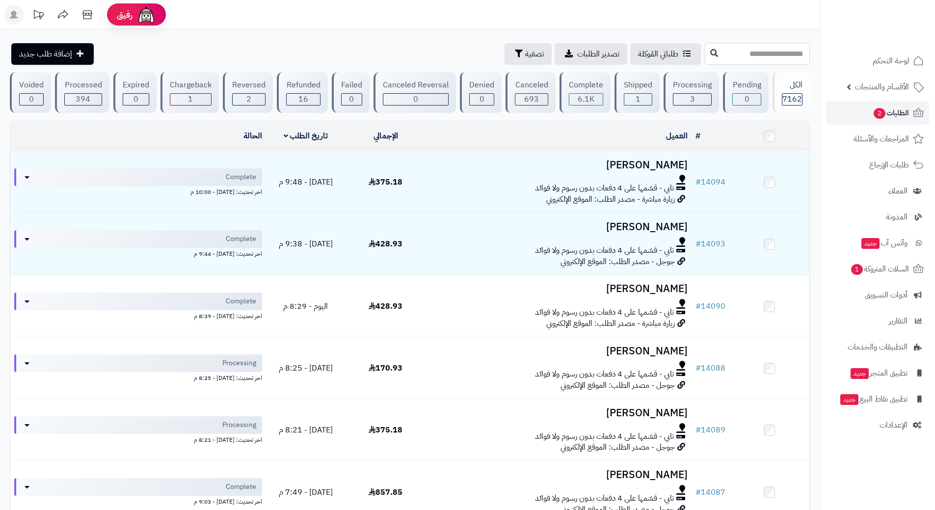
paste input "*****"
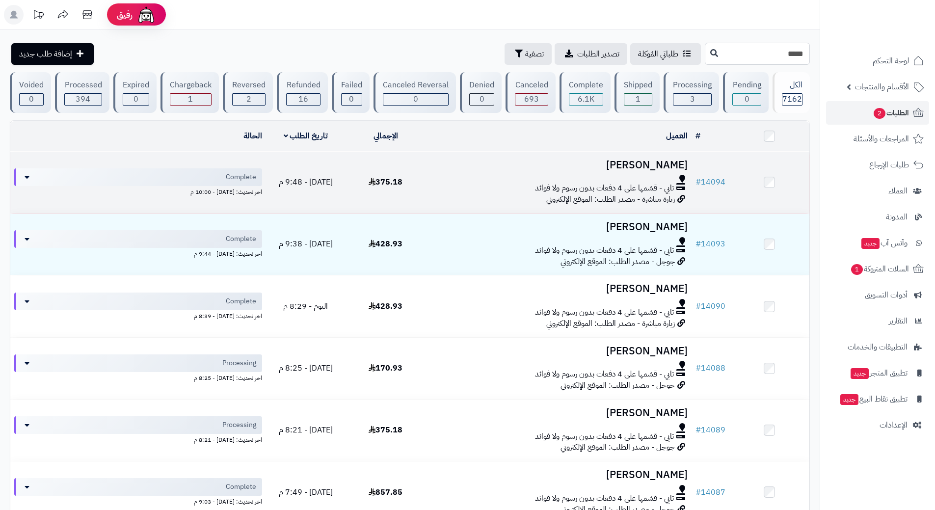
type input "*****"
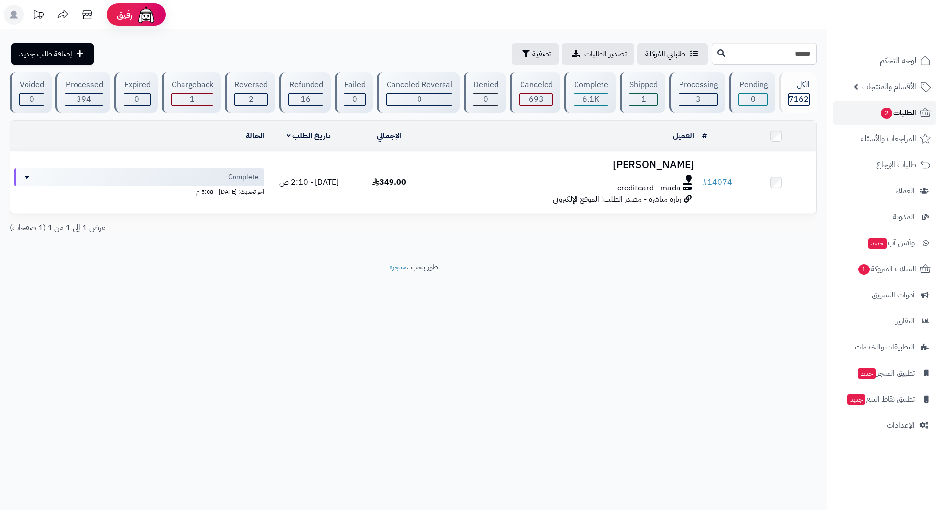
click at [898, 109] on span "الطلبات 2" at bounding box center [898, 113] width 36 height 14
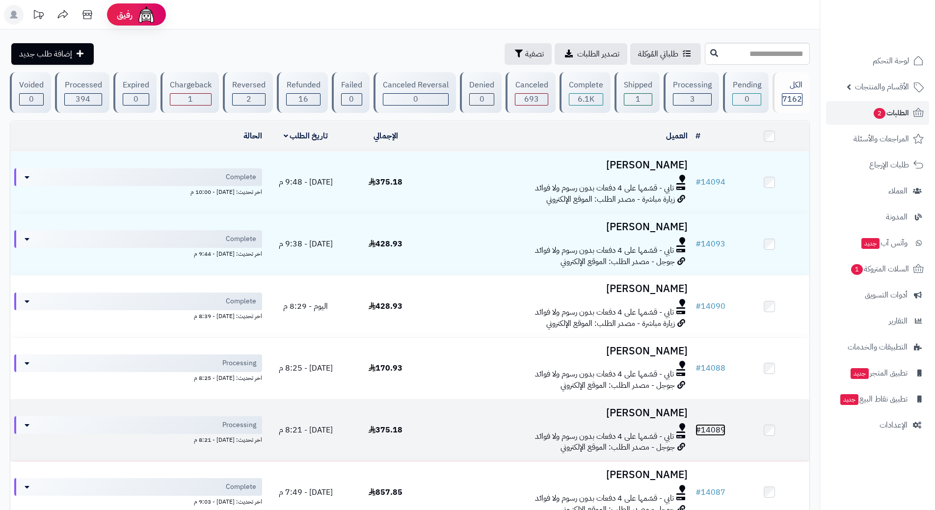
click at [704, 428] on link "# 14089" at bounding box center [711, 430] width 30 height 12
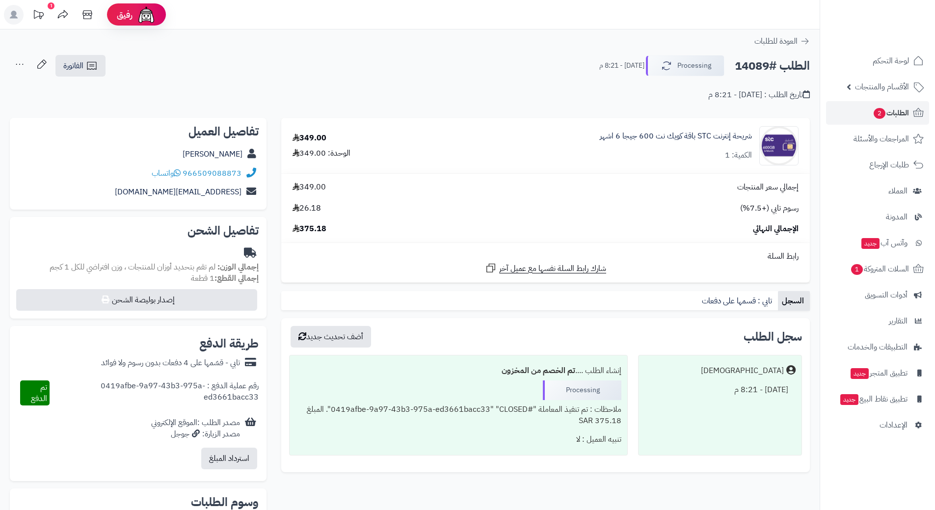
click at [743, 67] on h2 "الطلب #14089" at bounding box center [772, 66] width 75 height 20
click at [767, 66] on h2 "الطلب #14089" at bounding box center [772, 66] width 75 height 20
click at [229, 174] on link "966509088873" at bounding box center [212, 173] width 59 height 12
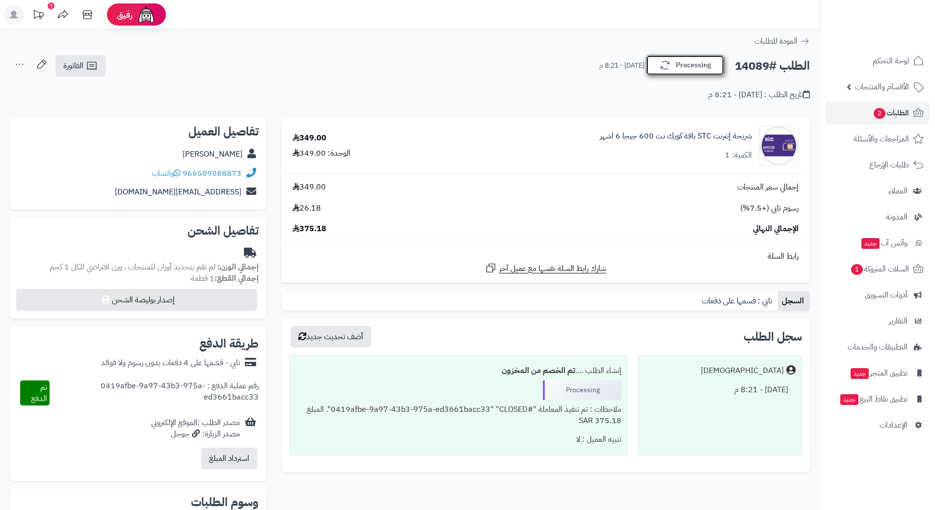
click at [704, 62] on button "Processing" at bounding box center [685, 65] width 79 height 21
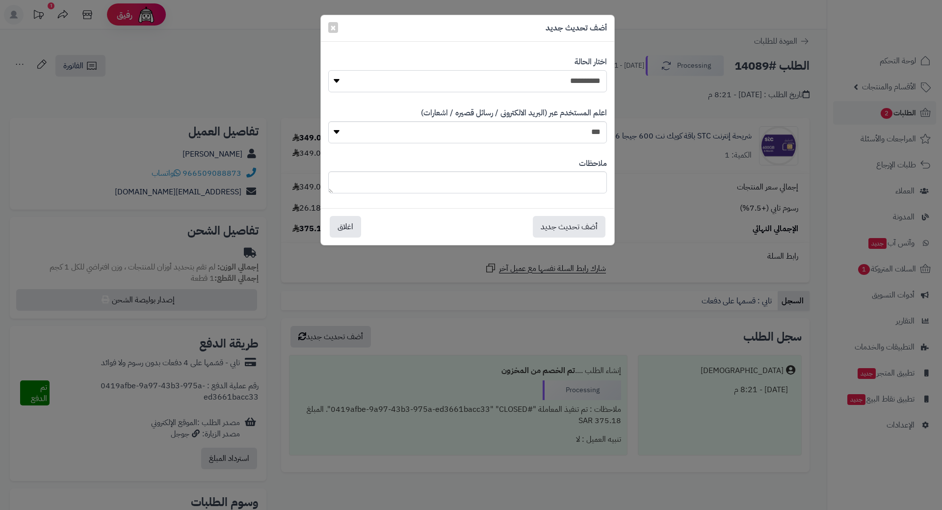
click at [585, 81] on select "**********" at bounding box center [467, 81] width 279 height 22
select select "*"
click at [328, 70] on select "**********" at bounding box center [467, 81] width 279 height 22
click at [579, 224] on button "أضف تحديث جديد" at bounding box center [569, 226] width 73 height 22
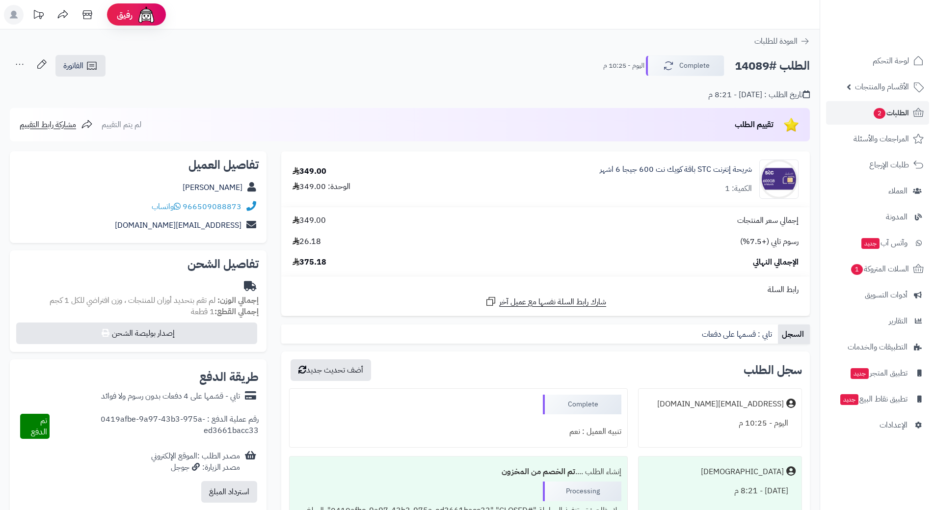
drag, startPoint x: 0, startPoint y: 0, endPoint x: 781, endPoint y: 60, distance: 783.8
click at [782, 60] on h2 "الطلب #14089" at bounding box center [772, 66] width 75 height 20
click at [759, 70] on h2 "الطلب #14089" at bounding box center [772, 66] width 75 height 20
click at [756, 68] on h2 "الطلب #14089" at bounding box center [772, 66] width 75 height 20
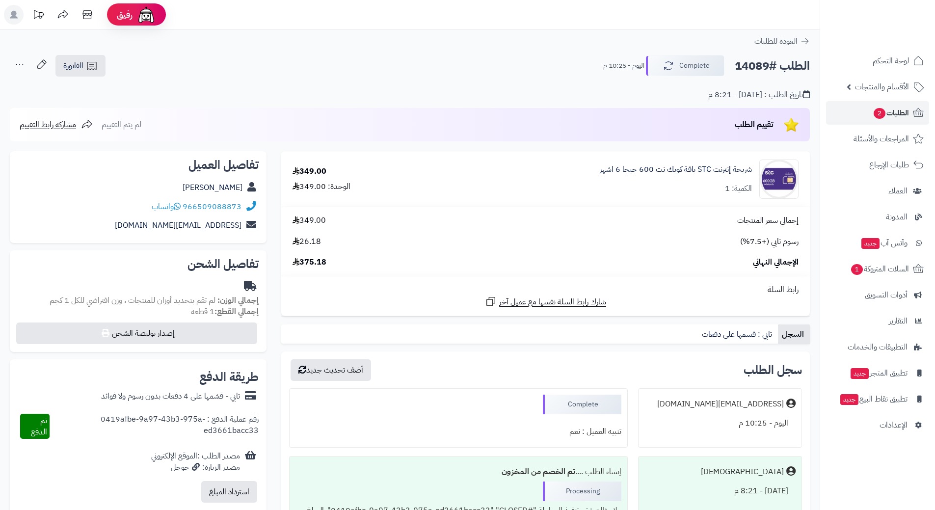
click at [756, 68] on h2 "الطلب #14089" at bounding box center [772, 66] width 75 height 20
copy h2 "14089"
click at [892, 109] on span "الطلبات 2" at bounding box center [891, 113] width 36 height 14
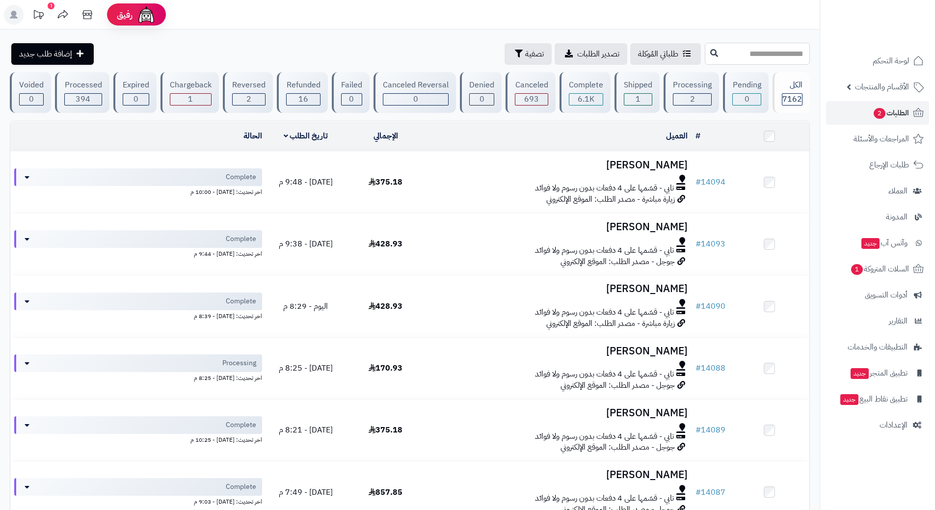
click at [705, 56] on input "text" at bounding box center [757, 54] width 105 height 22
type input "*****"
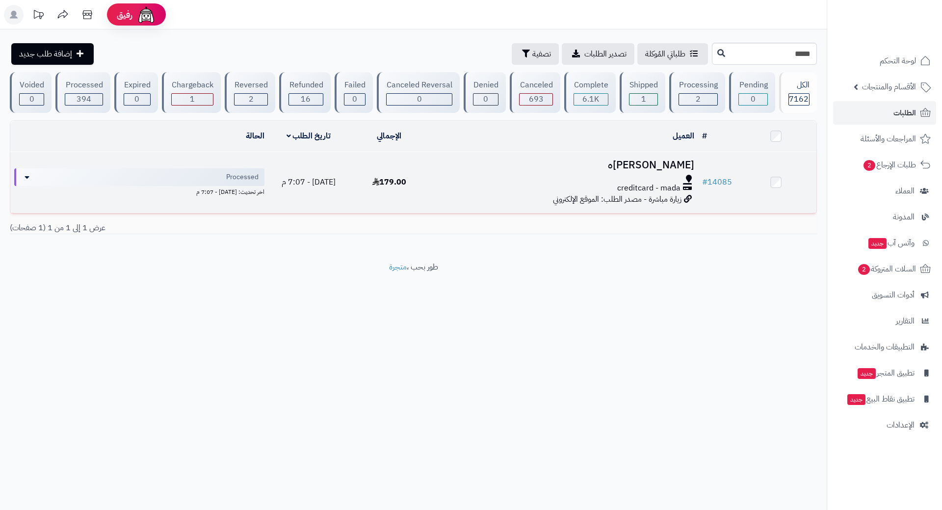
click at [732, 176] on td "# 14085" at bounding box center [718, 182] width 38 height 61
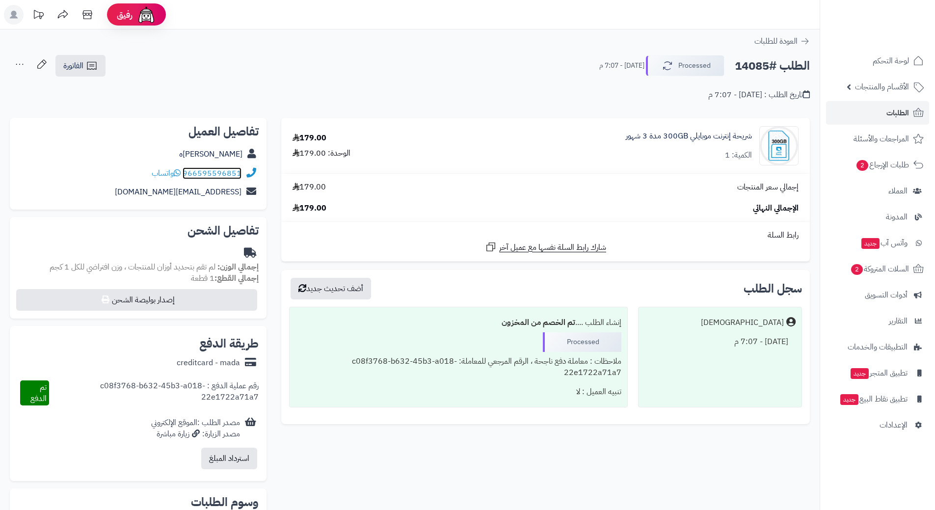
click at [232, 170] on link "966595596851" at bounding box center [212, 173] width 59 height 12
click at [703, 69] on button "Processed" at bounding box center [685, 65] width 79 height 21
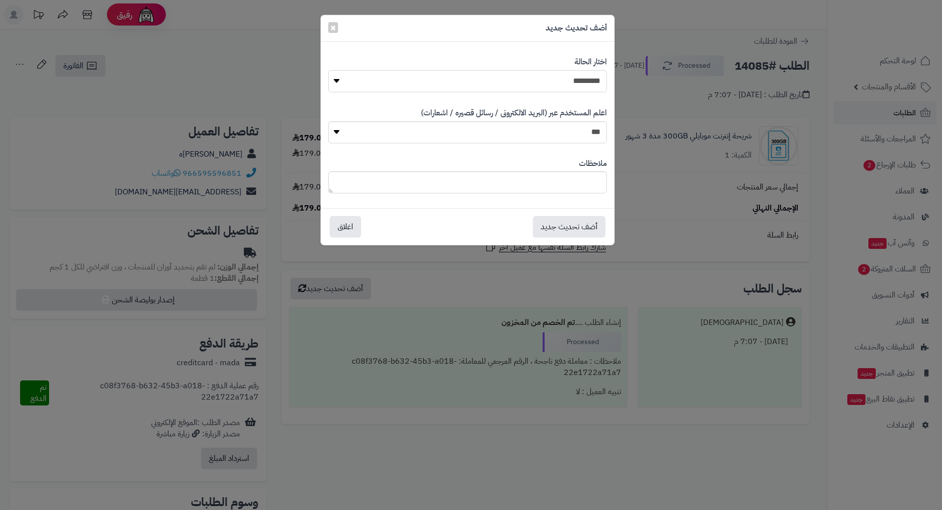
click at [585, 80] on select "**********" at bounding box center [467, 81] width 279 height 22
select select "*"
click at [328, 70] on select "**********" at bounding box center [467, 81] width 279 height 22
click at [571, 230] on button "أضف تحديث جديد" at bounding box center [569, 226] width 73 height 22
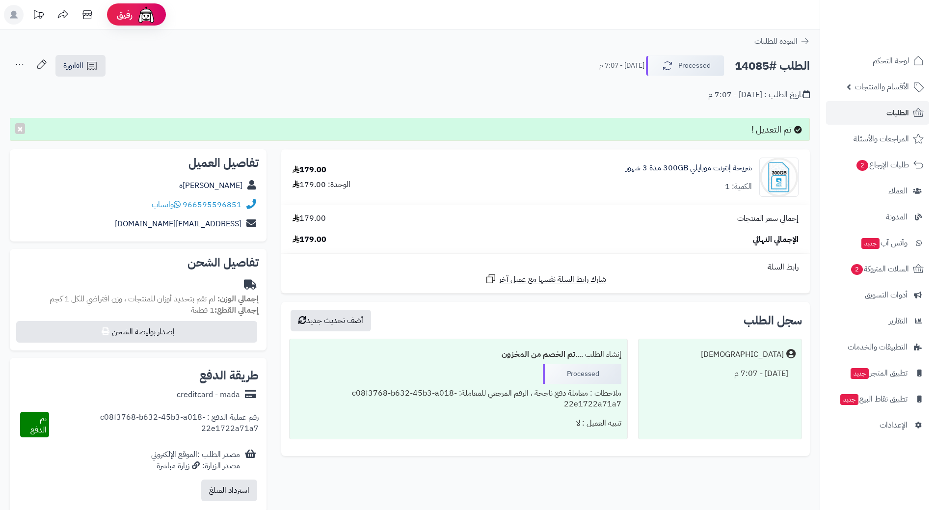
click at [753, 65] on h2 "الطلب #14085" at bounding box center [772, 66] width 75 height 20
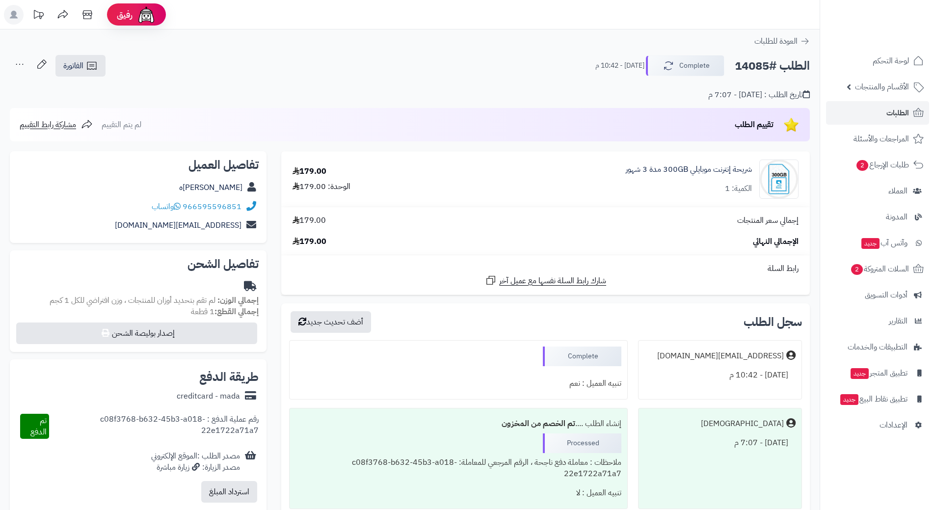
click at [753, 68] on h2 "الطلب #14085" at bounding box center [772, 66] width 75 height 20
click at [753, 66] on h2 "الطلب #14085" at bounding box center [772, 66] width 75 height 20
copy h2 "14085"
click at [903, 108] on span "الطلبات" at bounding box center [898, 113] width 23 height 14
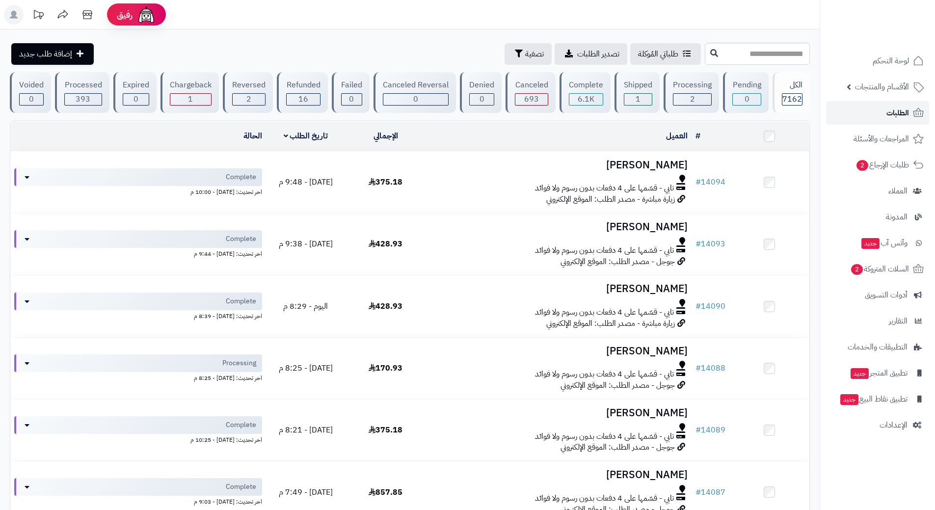
click at [899, 114] on span "الطلبات" at bounding box center [898, 113] width 23 height 14
click at [908, 114] on span "الطلبات" at bounding box center [898, 113] width 23 height 14
drag, startPoint x: 0, startPoint y: 0, endPoint x: 908, endPoint y: 114, distance: 914.7
click at [908, 114] on span "الطلبات" at bounding box center [898, 113] width 23 height 14
click at [909, 112] on span "الطلبات" at bounding box center [898, 113] width 23 height 14
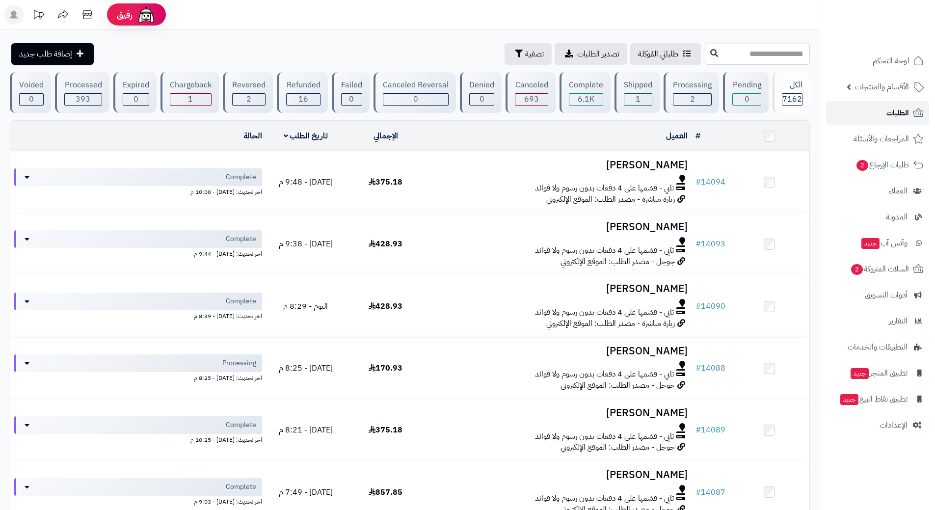
click at [909, 112] on span "الطلبات" at bounding box center [898, 113] width 23 height 14
click at [902, 112] on span "الطلبات" at bounding box center [898, 113] width 23 height 14
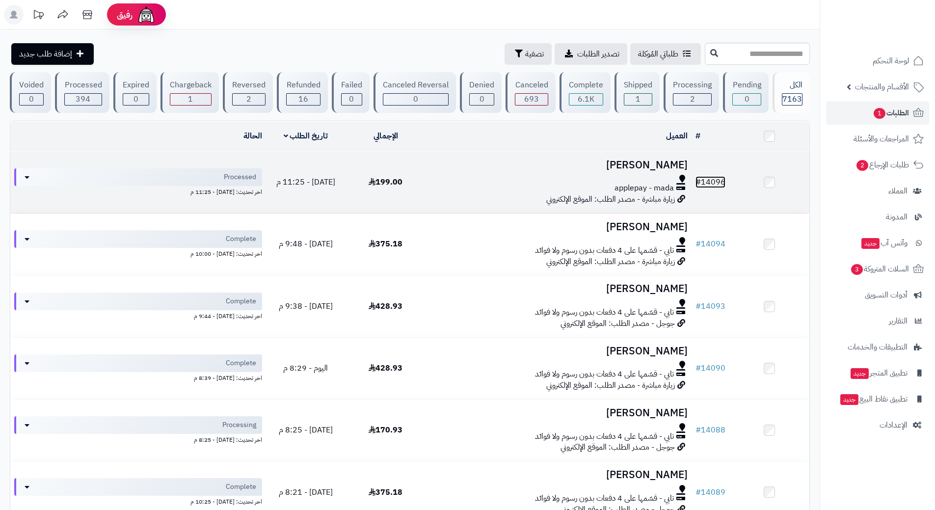
click at [710, 181] on link "# 14096" at bounding box center [711, 182] width 30 height 12
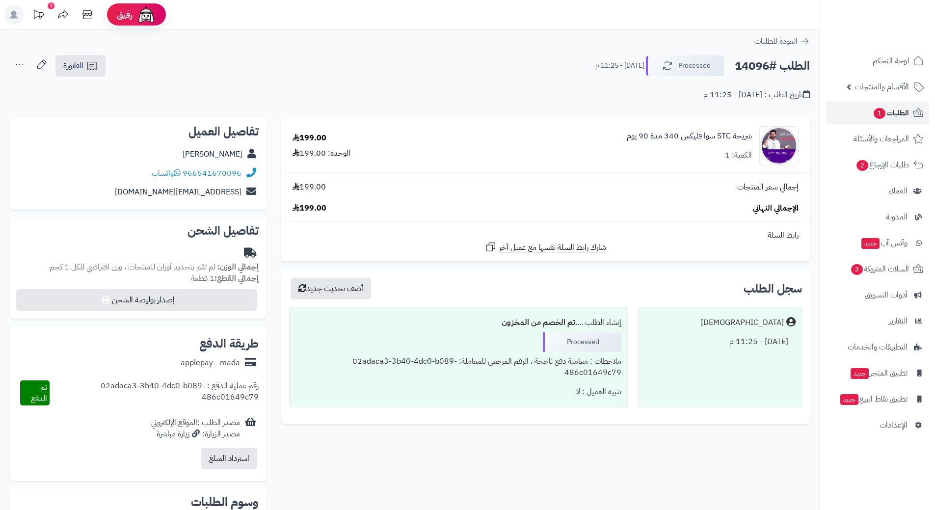
click at [773, 67] on h2 "الطلب #14096" at bounding box center [772, 66] width 75 height 20
copy div "الطلب #14096 Processed"
click at [229, 169] on link "966541670096" at bounding box center [212, 173] width 59 height 12
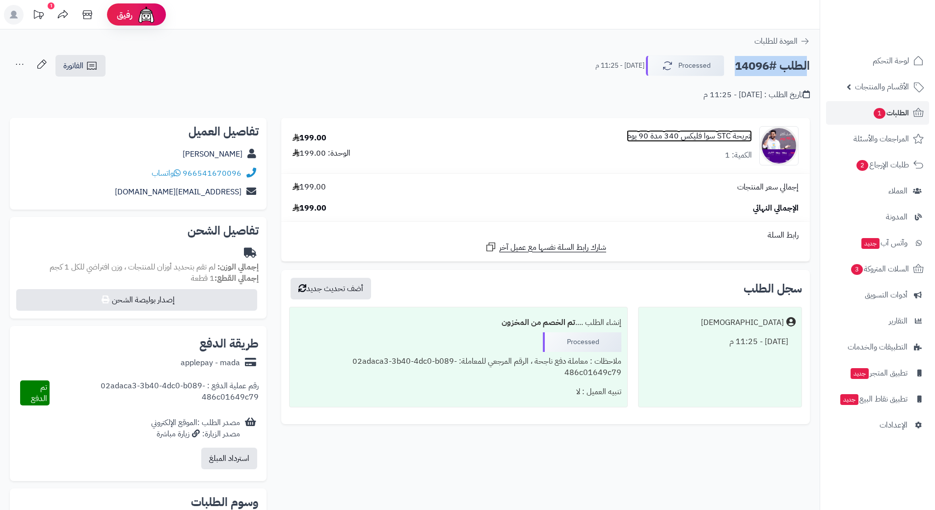
click at [672, 135] on link "شريحة STC سوا فليكس 340 مدة 90 يوم" at bounding box center [689, 136] width 125 height 11
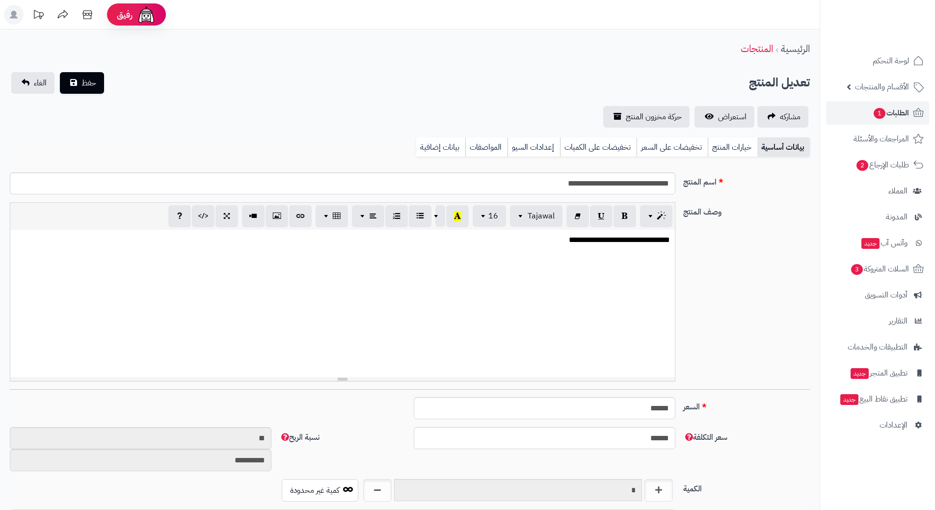
scroll to position [866, 0]
click at [615, 178] on input "**********" at bounding box center [343, 183] width 666 height 22
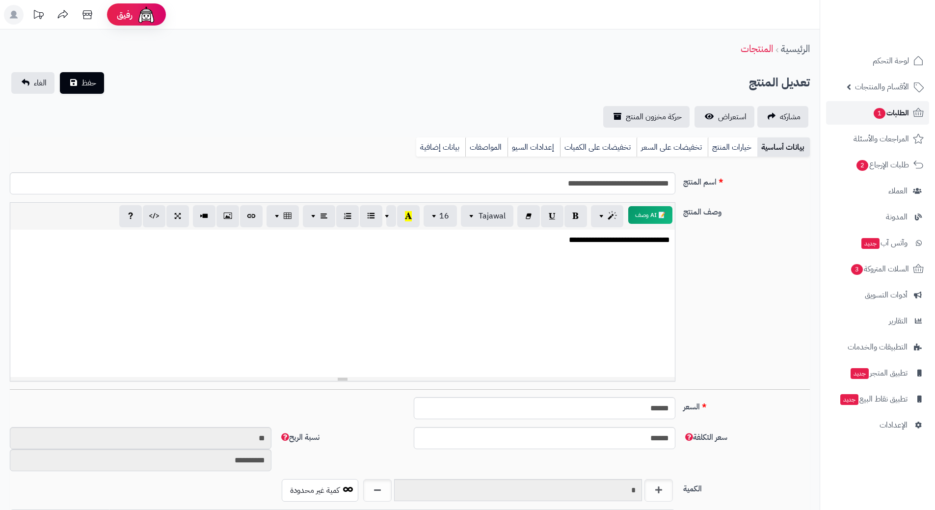
click at [901, 112] on span "الطلبات 1" at bounding box center [891, 113] width 36 height 14
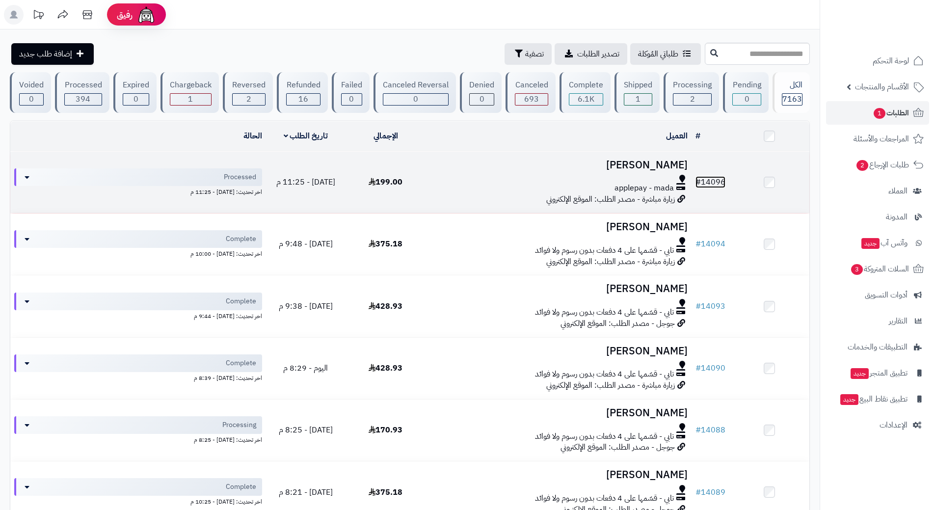
click at [724, 177] on link "# 14096" at bounding box center [711, 182] width 30 height 12
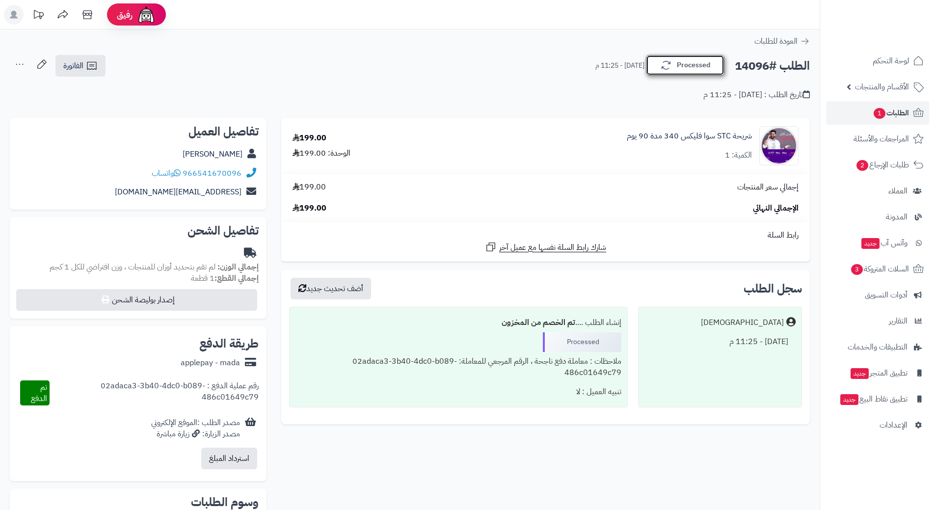
click at [697, 62] on button "Processed" at bounding box center [685, 65] width 79 height 21
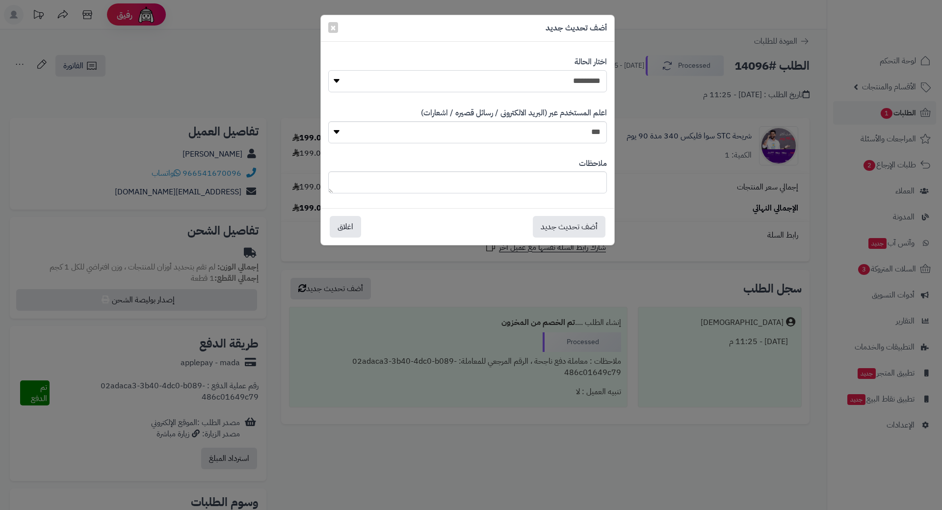
click at [593, 80] on select "**********" at bounding box center [467, 81] width 279 height 22
select select "*"
click at [328, 70] on select "**********" at bounding box center [467, 81] width 279 height 22
drag, startPoint x: 576, startPoint y: 228, endPoint x: 579, endPoint y: 222, distance: 5.9
click at [577, 226] on button "أضف تحديث جديد" at bounding box center [569, 226] width 73 height 22
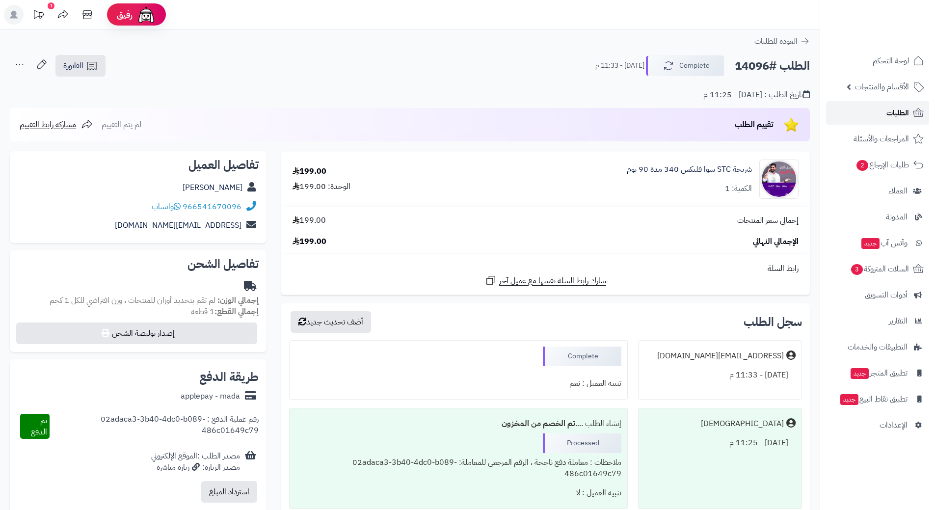
click at [896, 108] on span "الطلبات" at bounding box center [898, 113] width 23 height 14
